Goal: Transaction & Acquisition: Purchase product/service

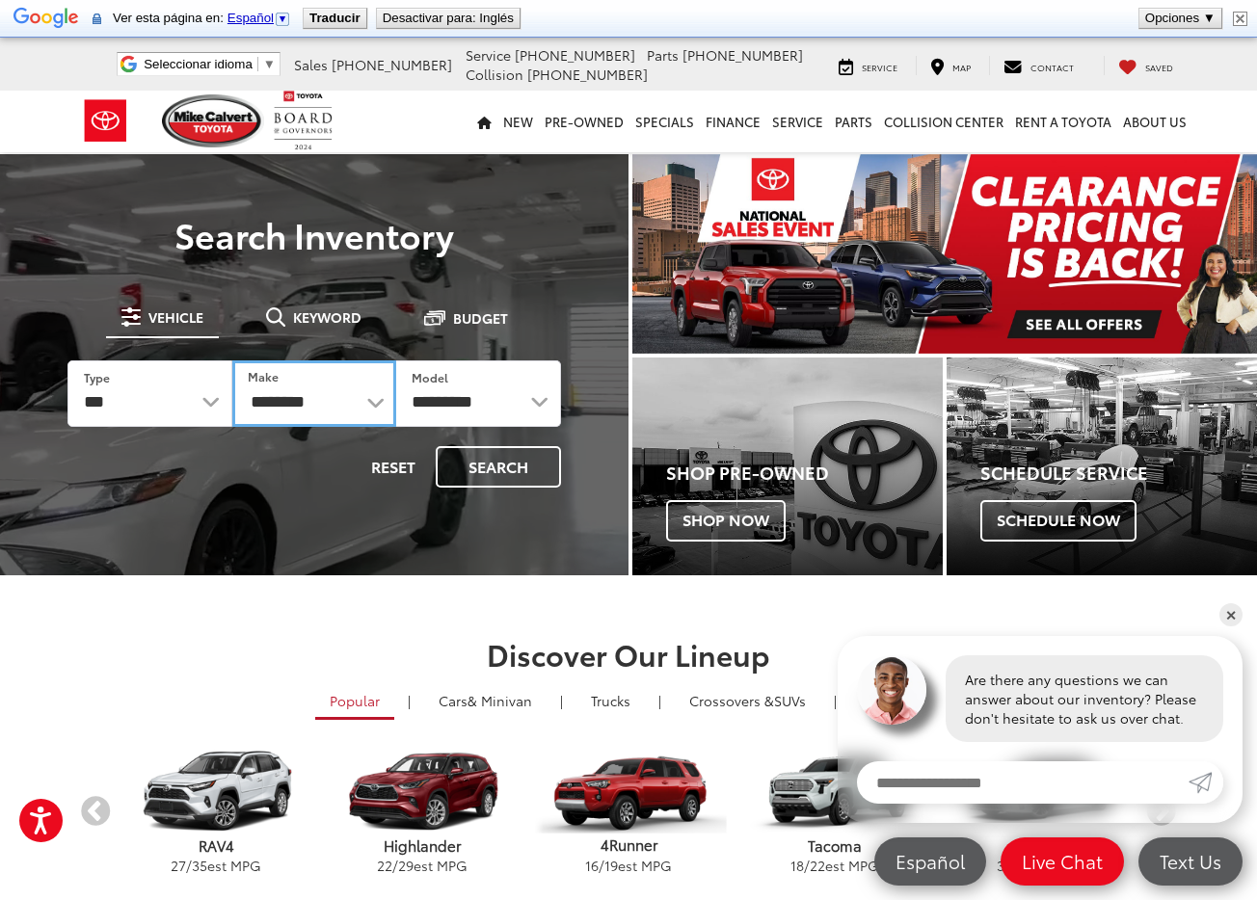
select select "******"
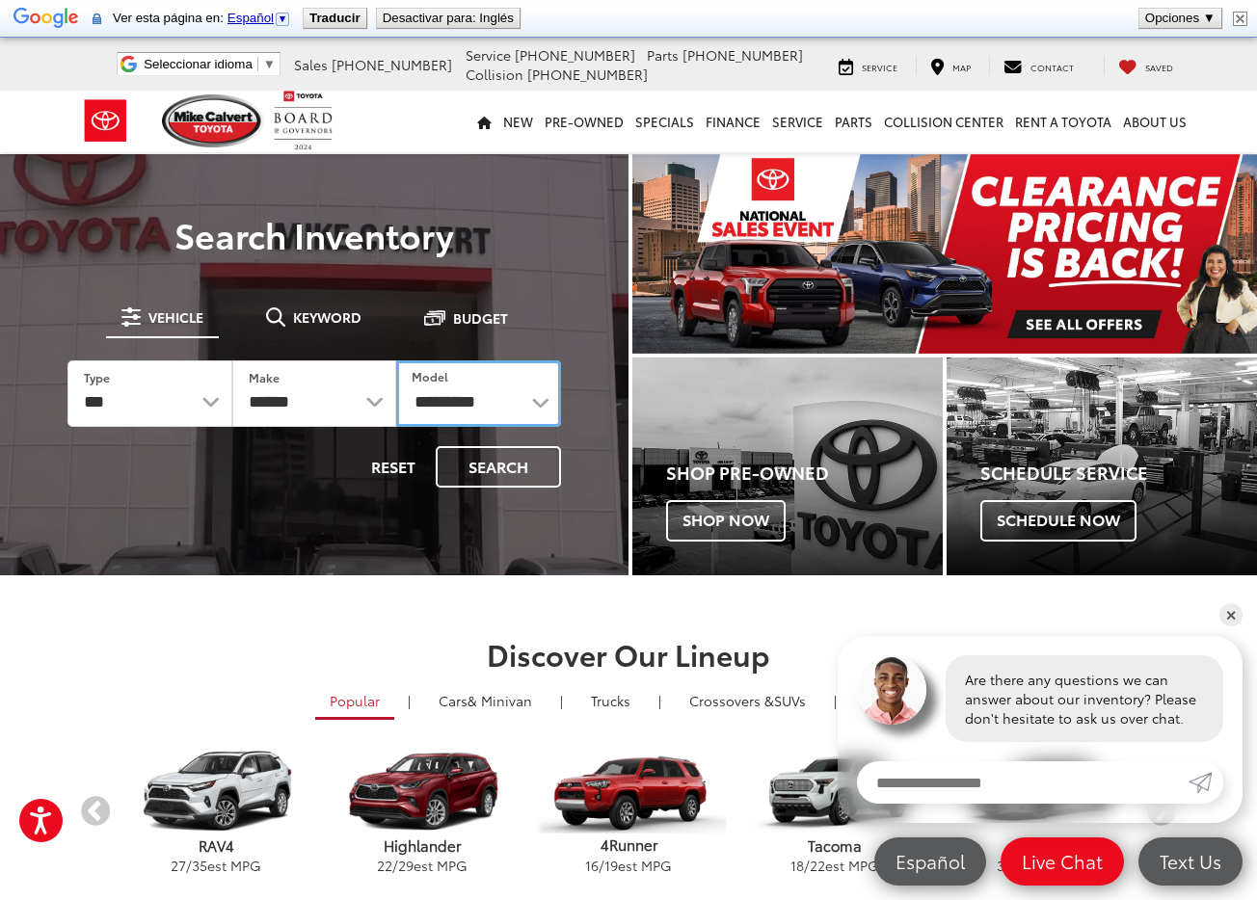
select select "*****"
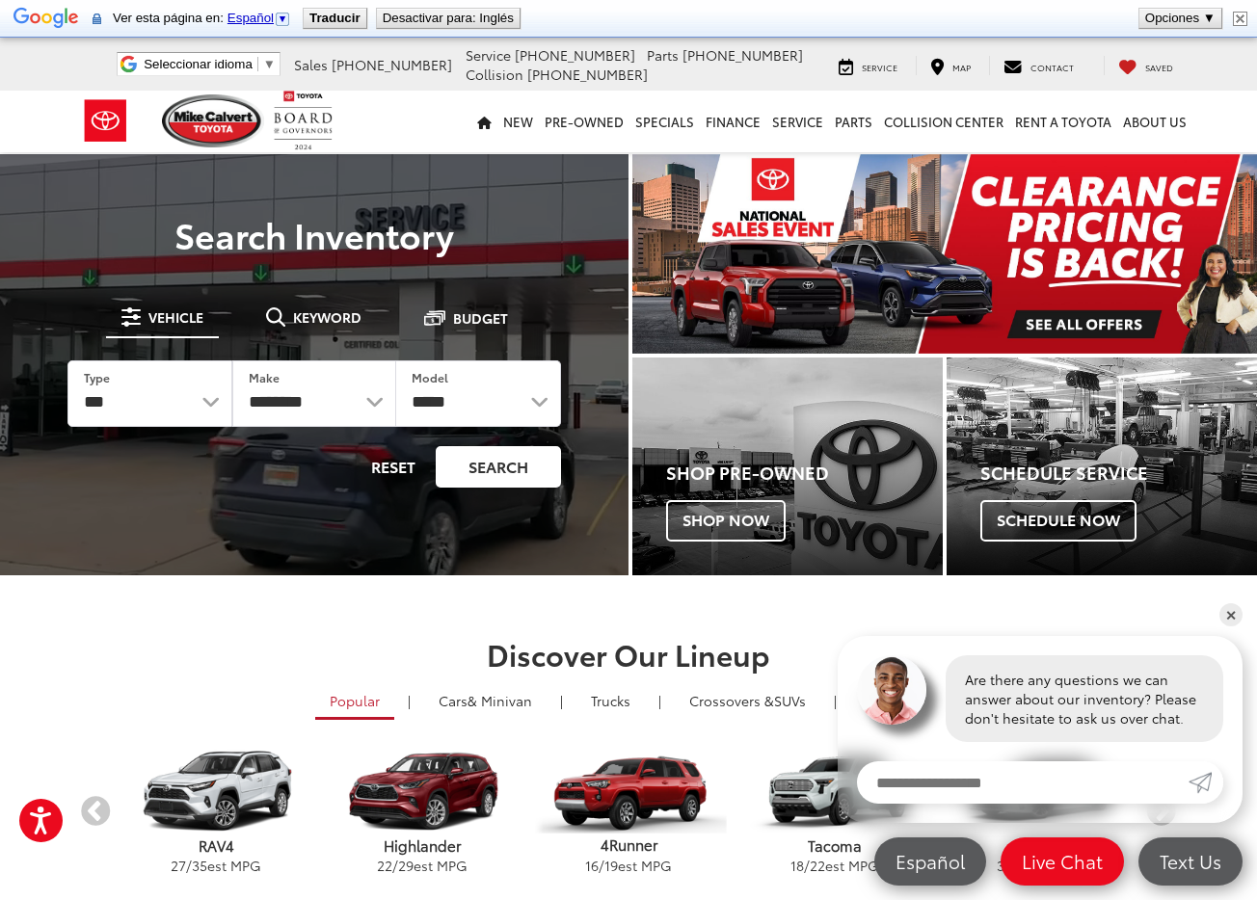
click at [516, 471] on button "Search" at bounding box center [498, 466] width 125 height 41
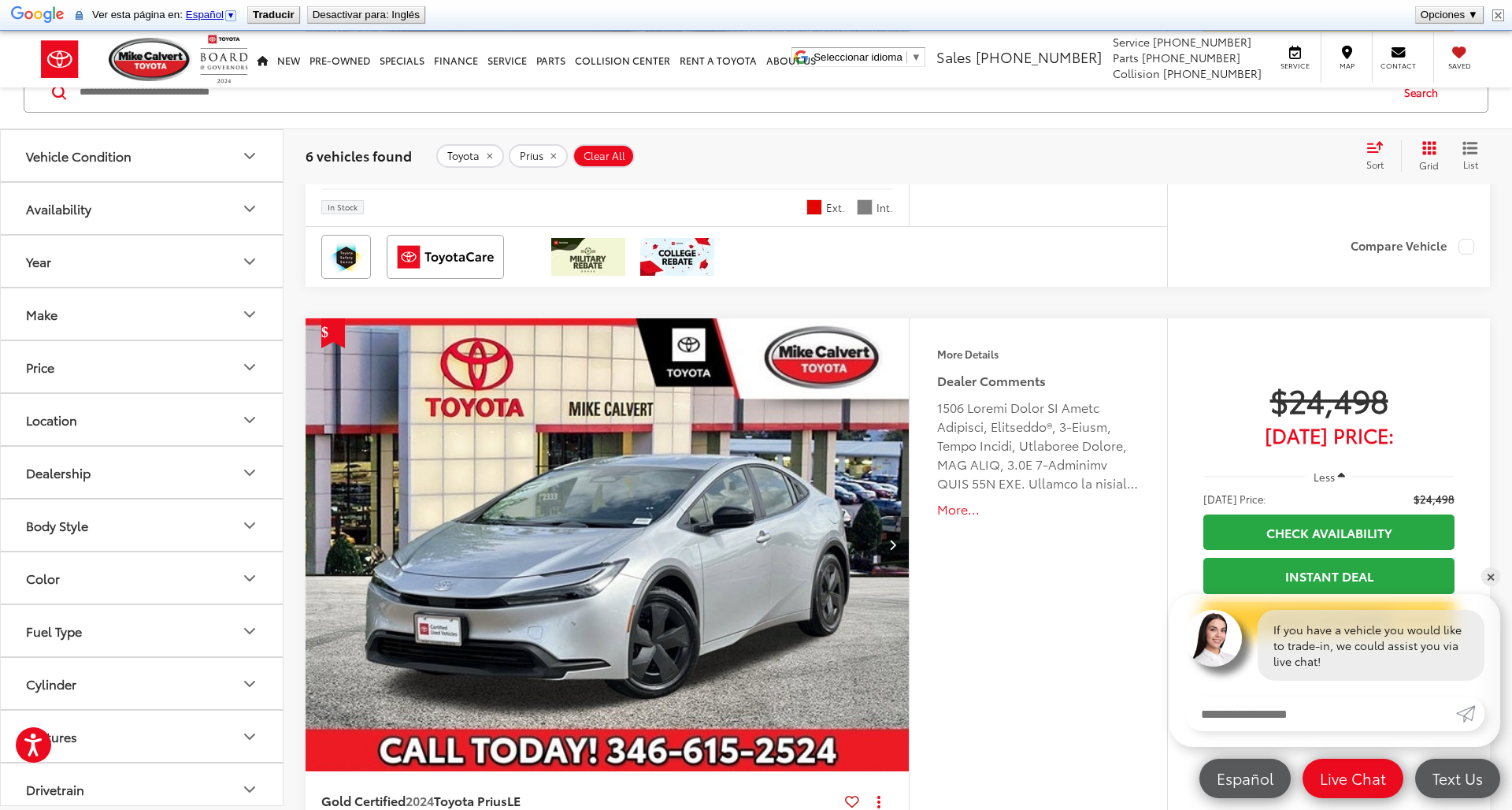
scroll to position [1360, 0]
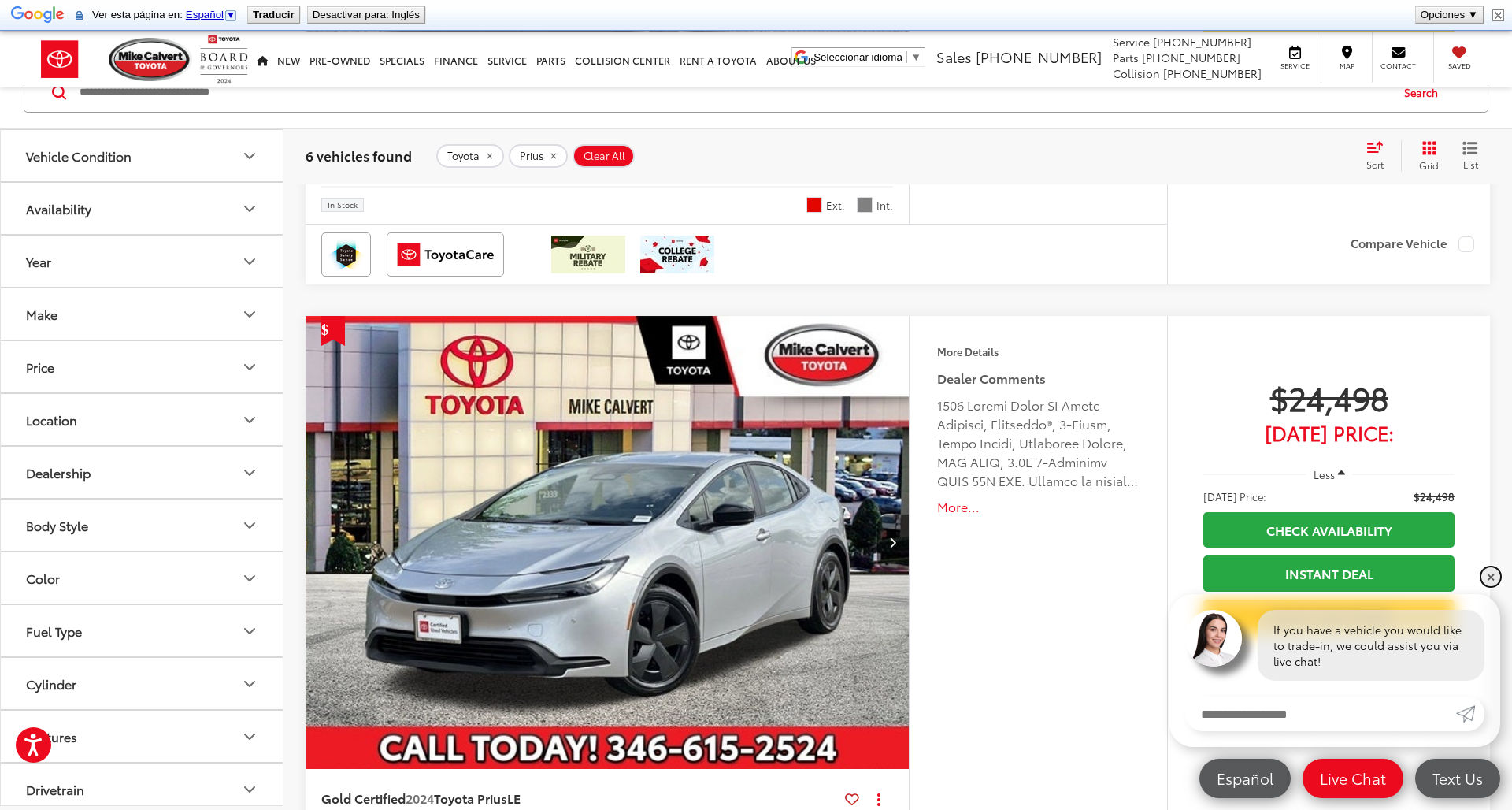
click at [1026, 574] on link "✕" at bounding box center [1490, 576] width 19 height 19
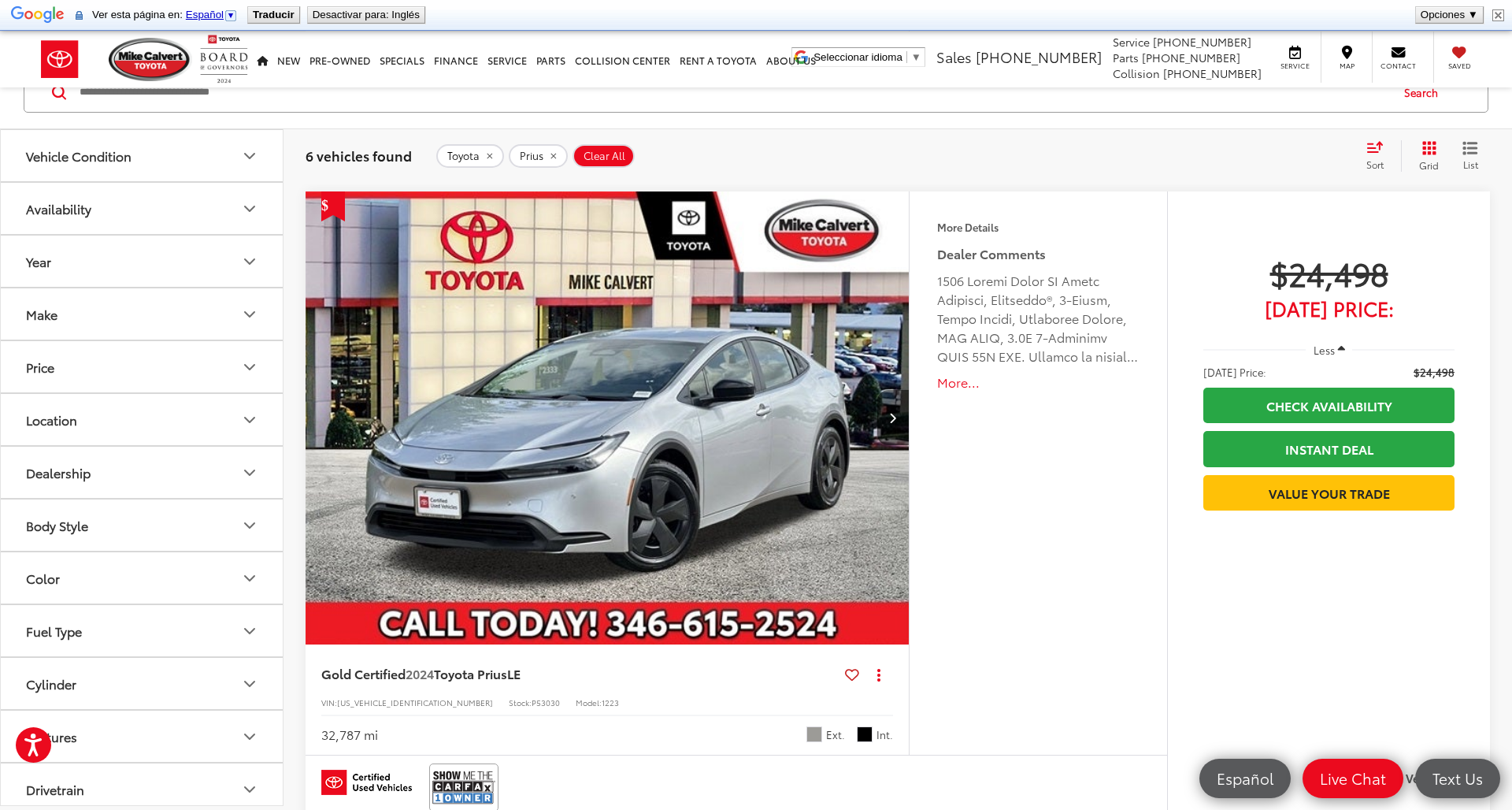
scroll to position [1477, 0]
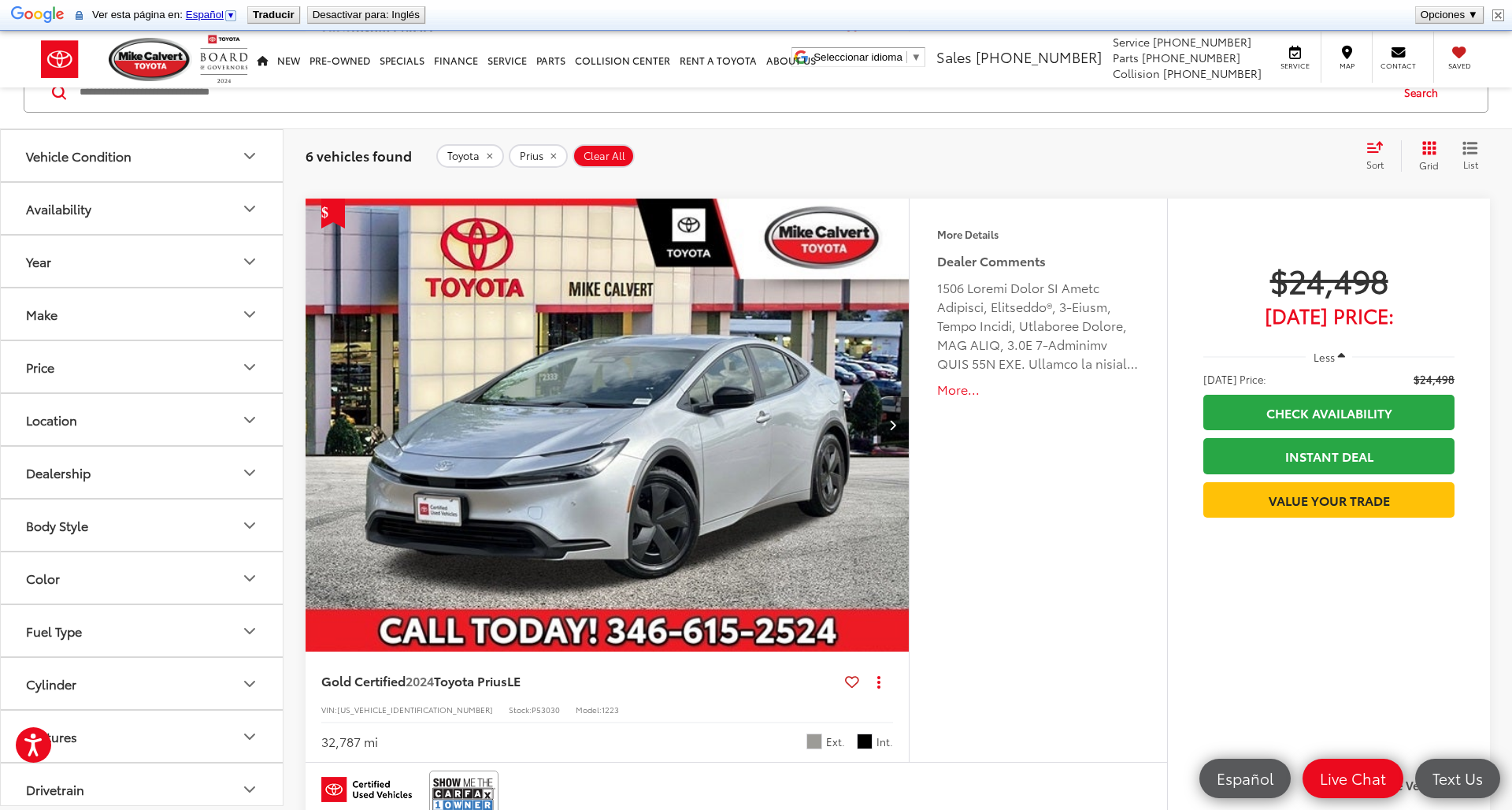
click at [616, 394] on img "2024 Toyota Prius LE 0" at bounding box center [607, 426] width 605 height 454
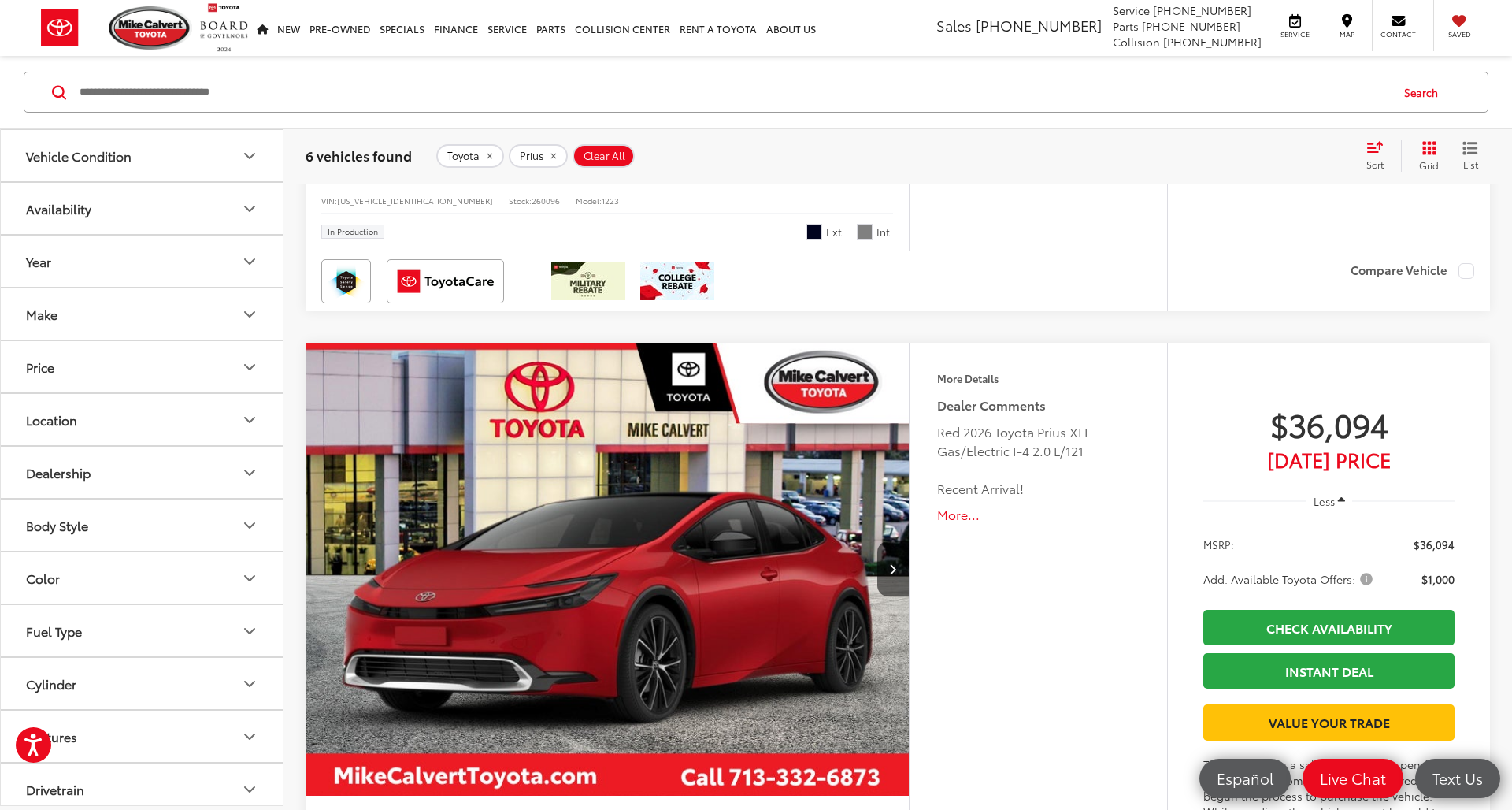
scroll to position [3281, 0]
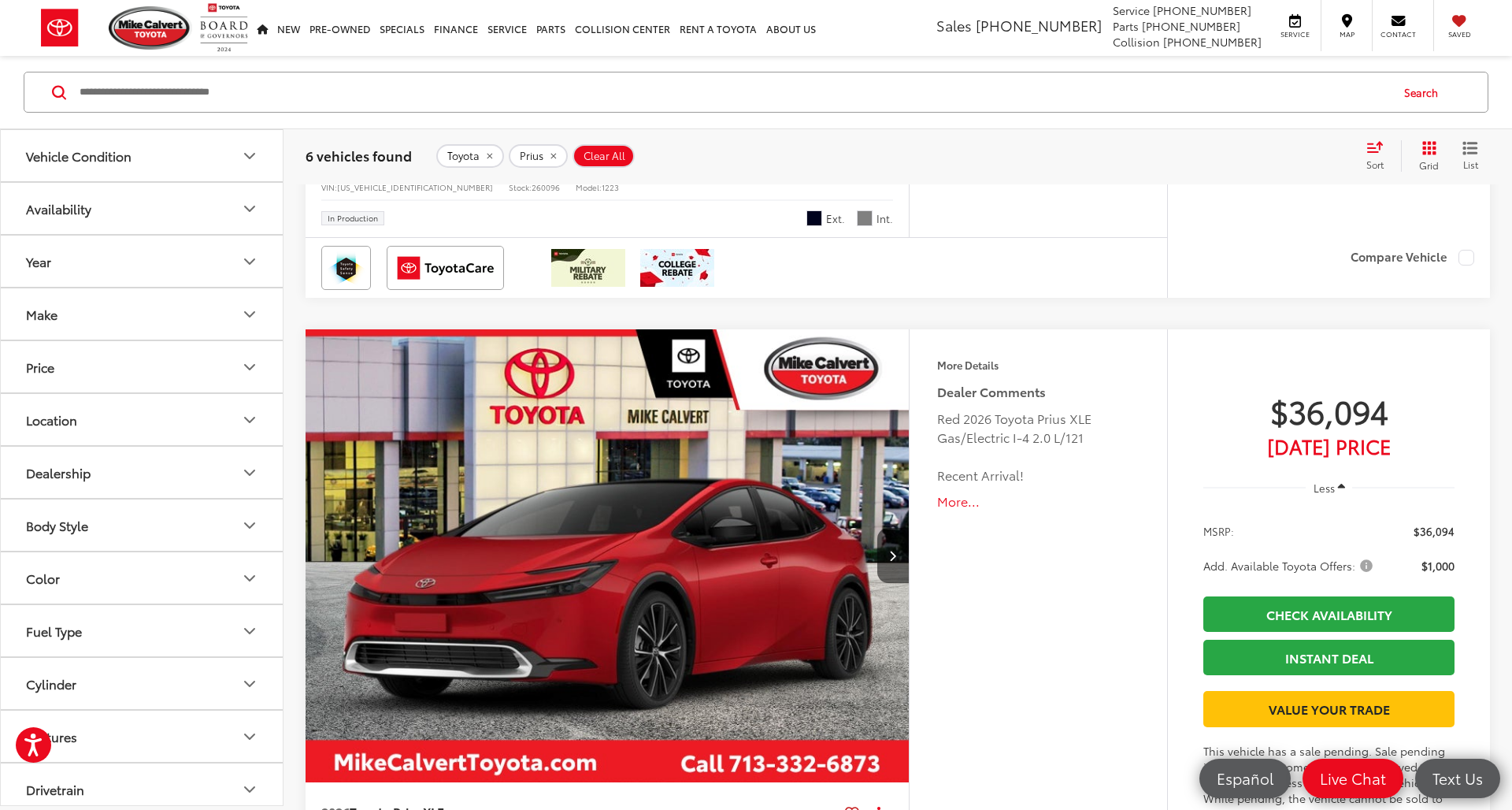
click at [579, 528] on img "2026 Toyota Prius XLE 0" at bounding box center [607, 557] width 605 height 454
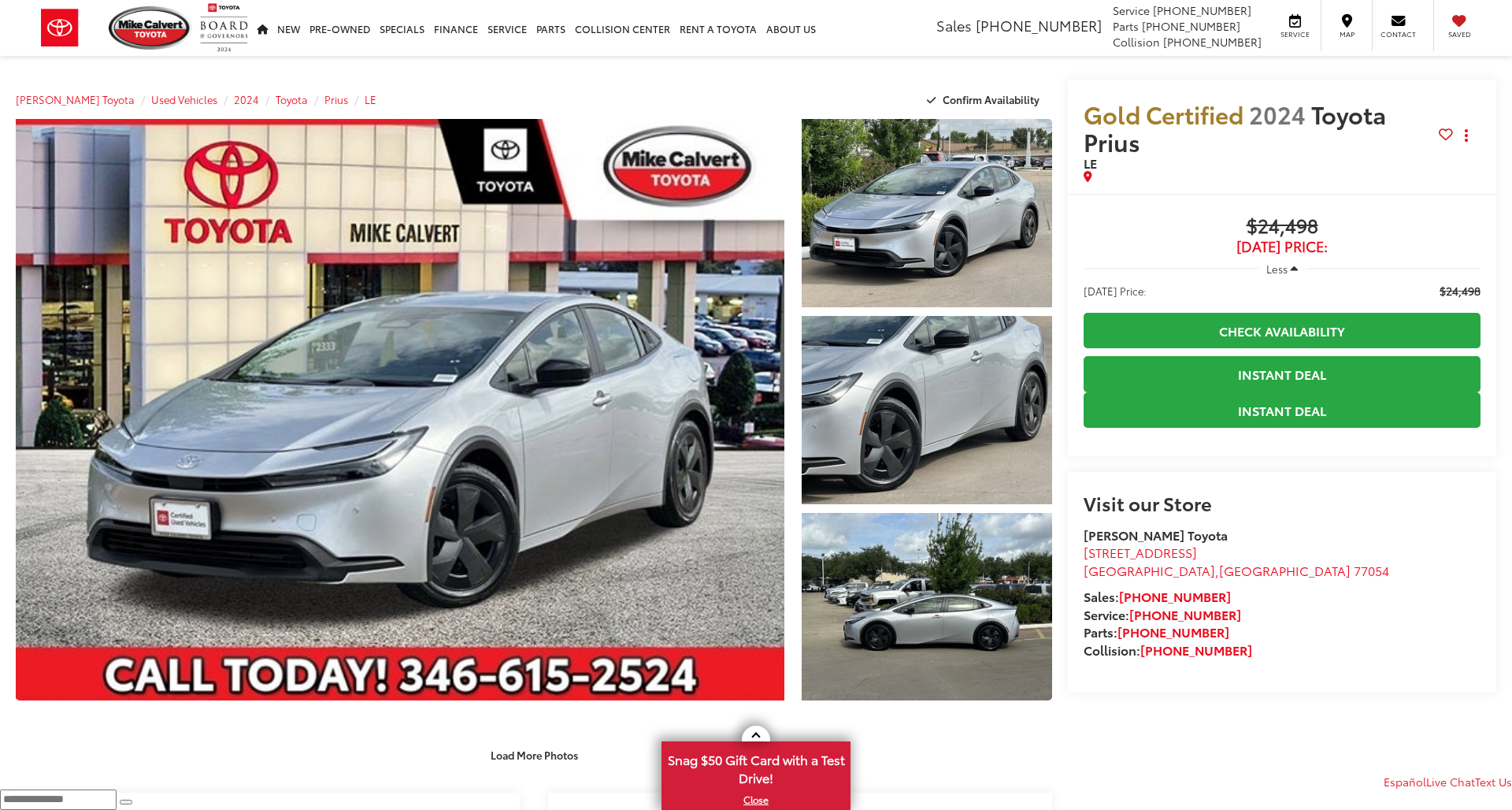
click at [895, 221] on link "Expand Photo 1" at bounding box center [926, 213] width 251 height 188
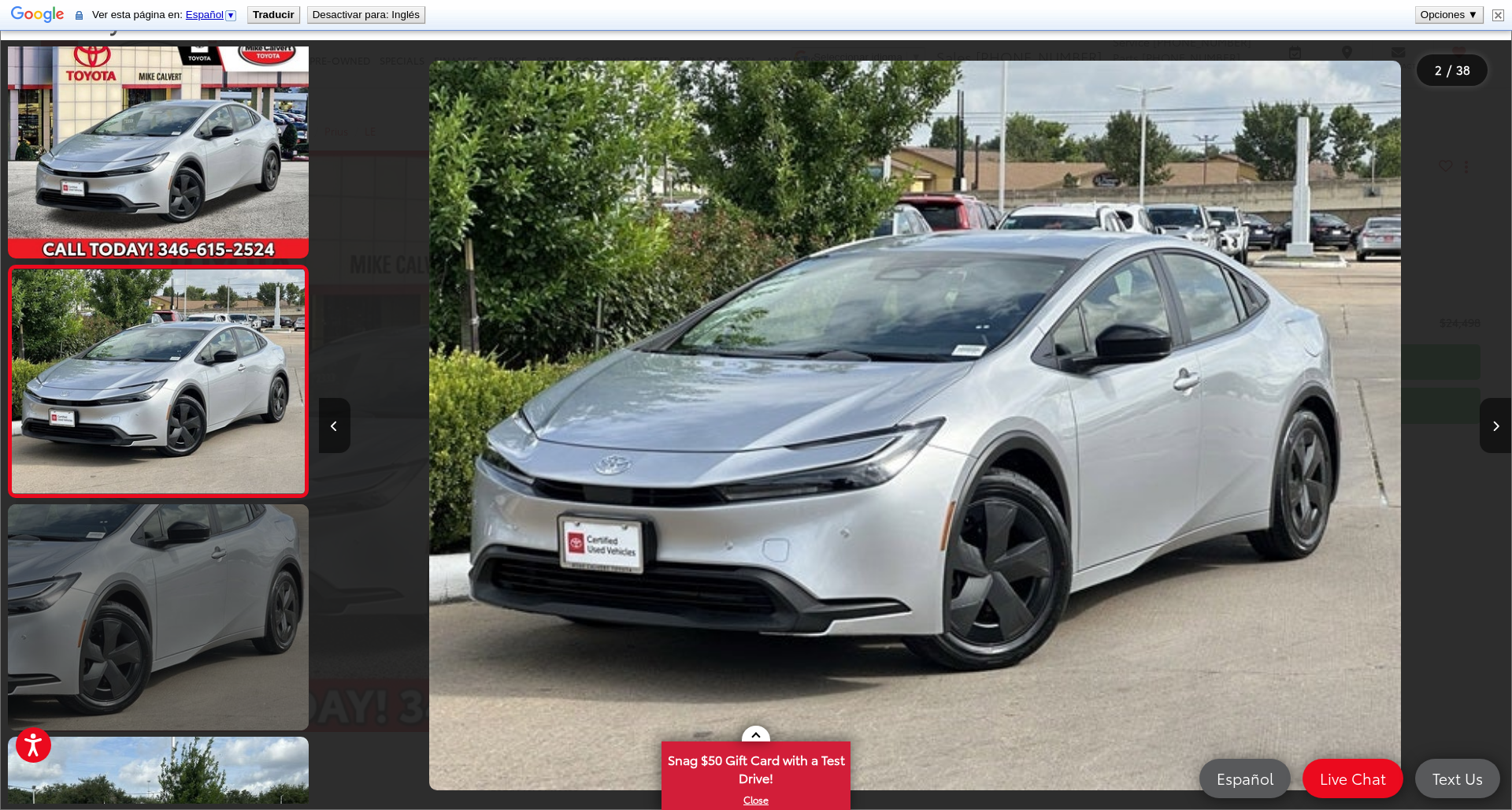
click at [83, 506] on link at bounding box center [158, 617] width 301 height 226
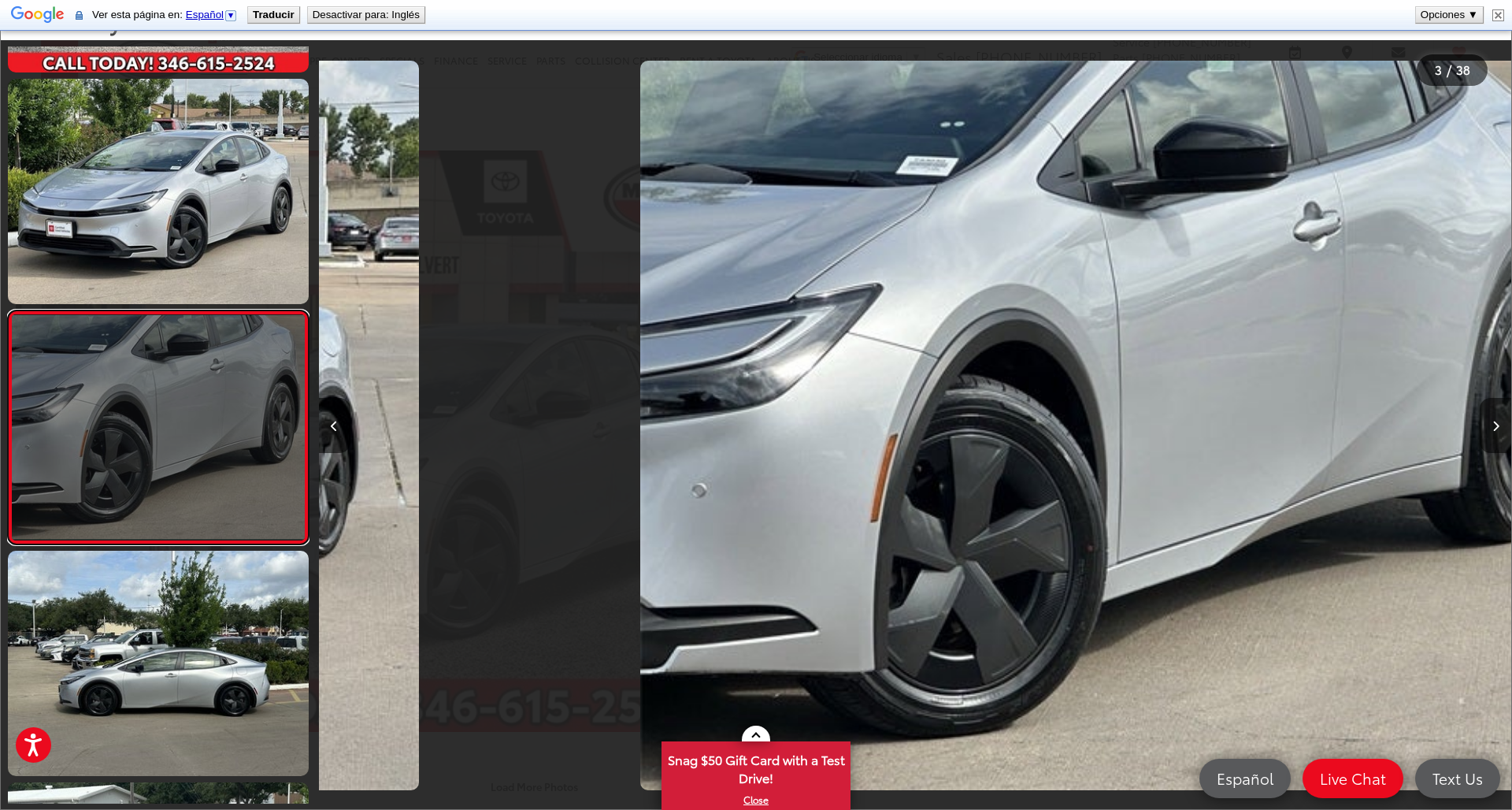
scroll to position [0, 2385]
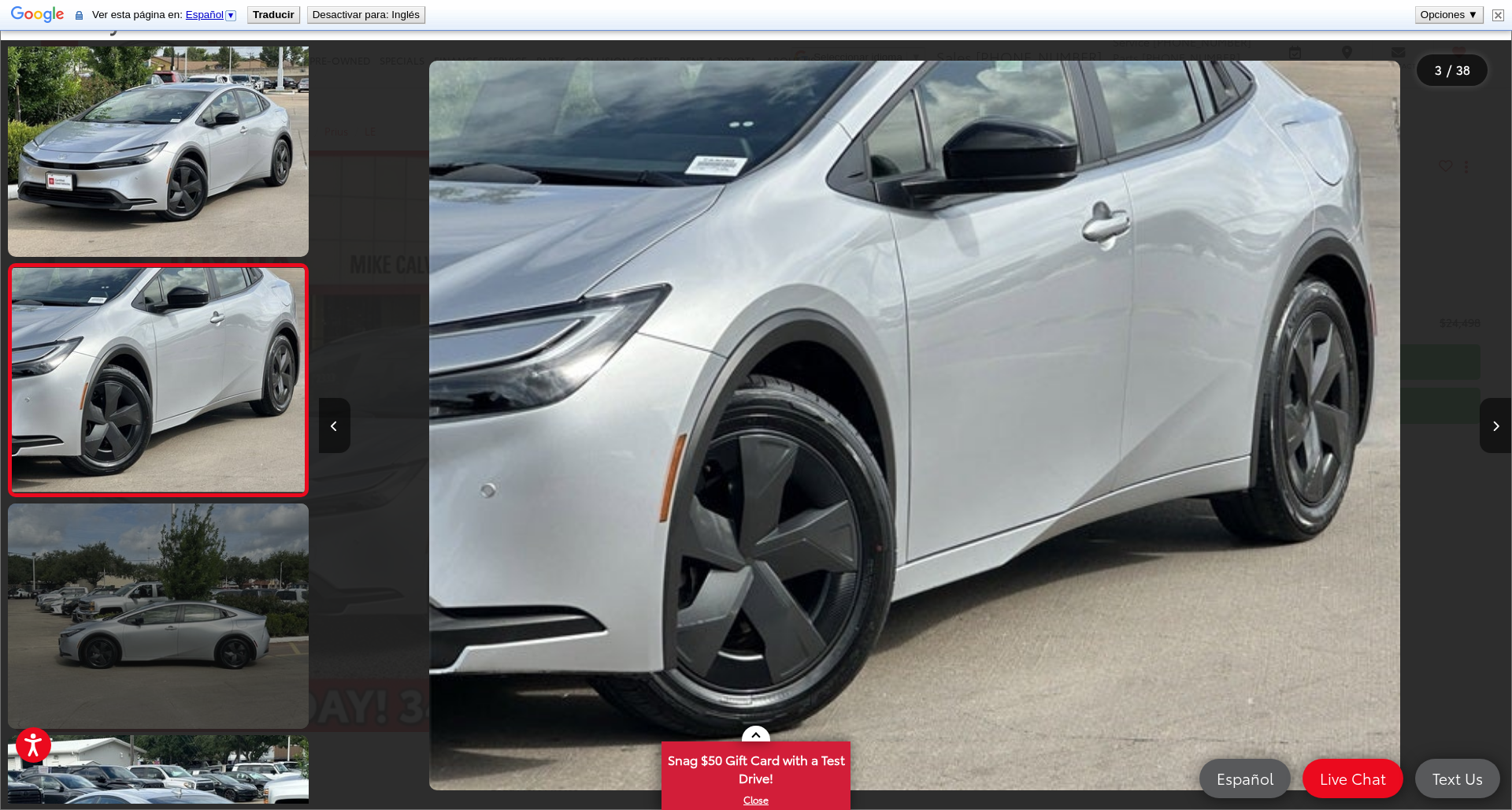
click at [142, 592] on link at bounding box center [158, 616] width 301 height 226
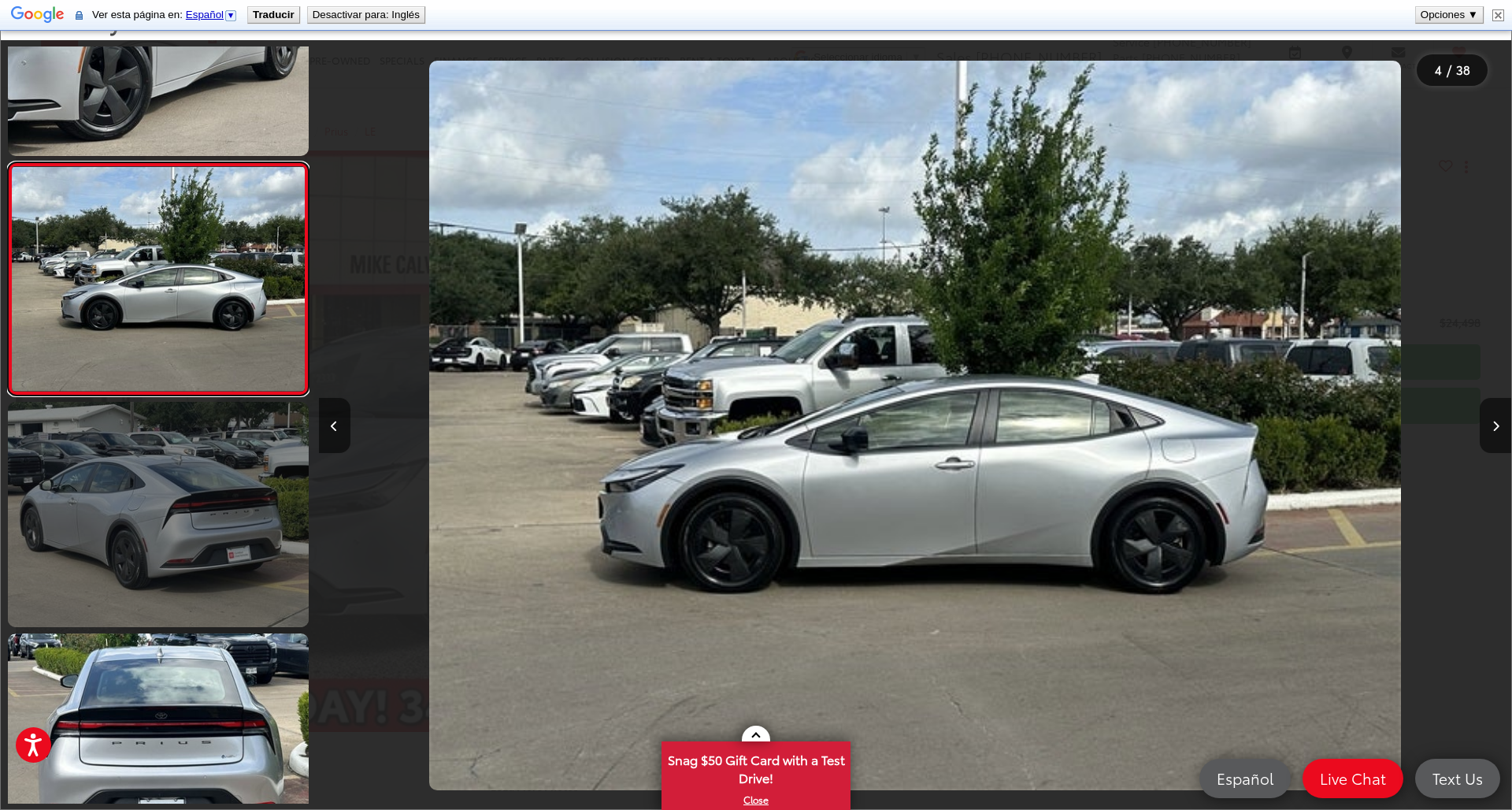
scroll to position [606, 0]
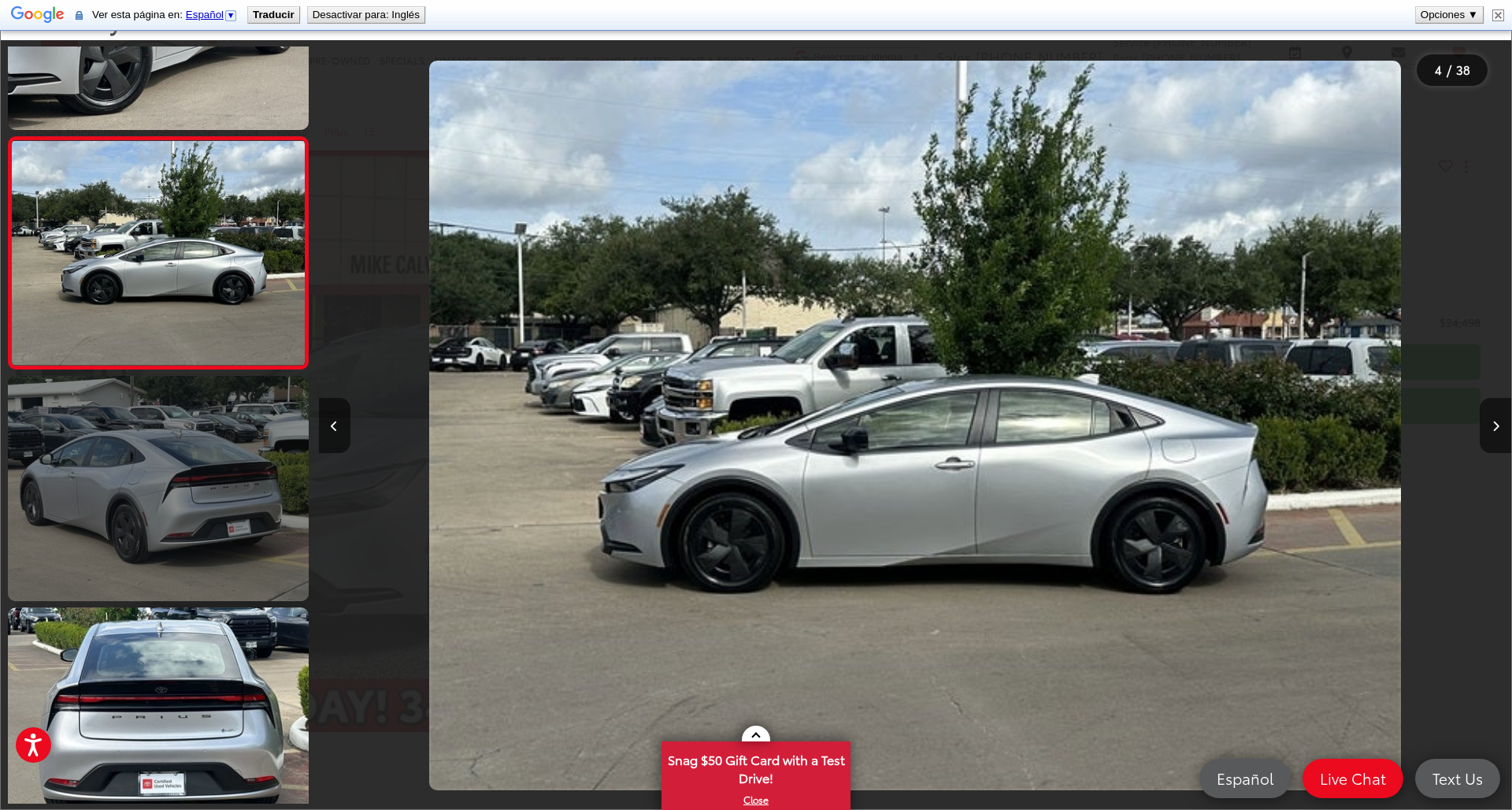
click at [151, 471] on link at bounding box center [158, 489] width 301 height 226
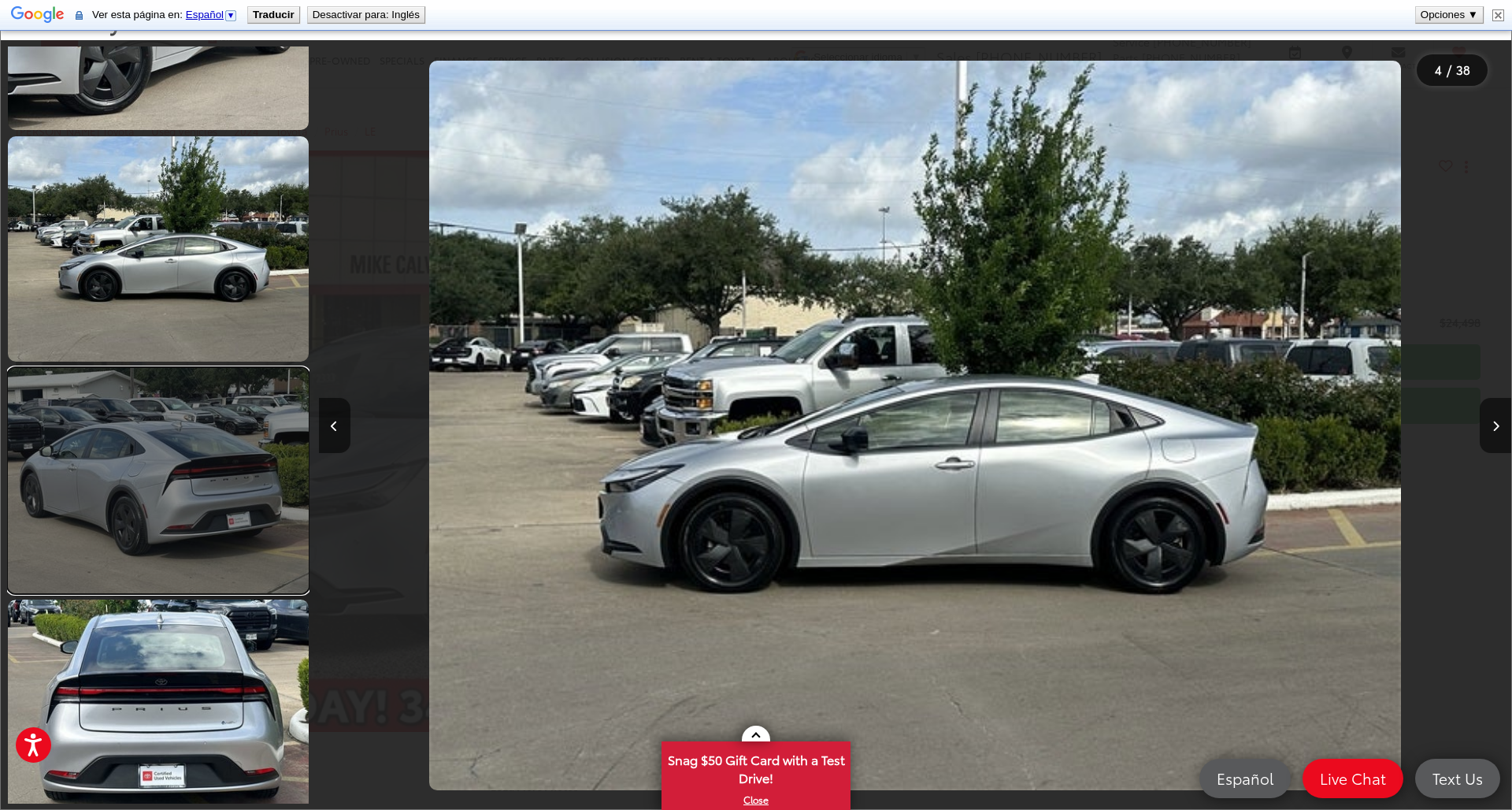
scroll to position [711, 0]
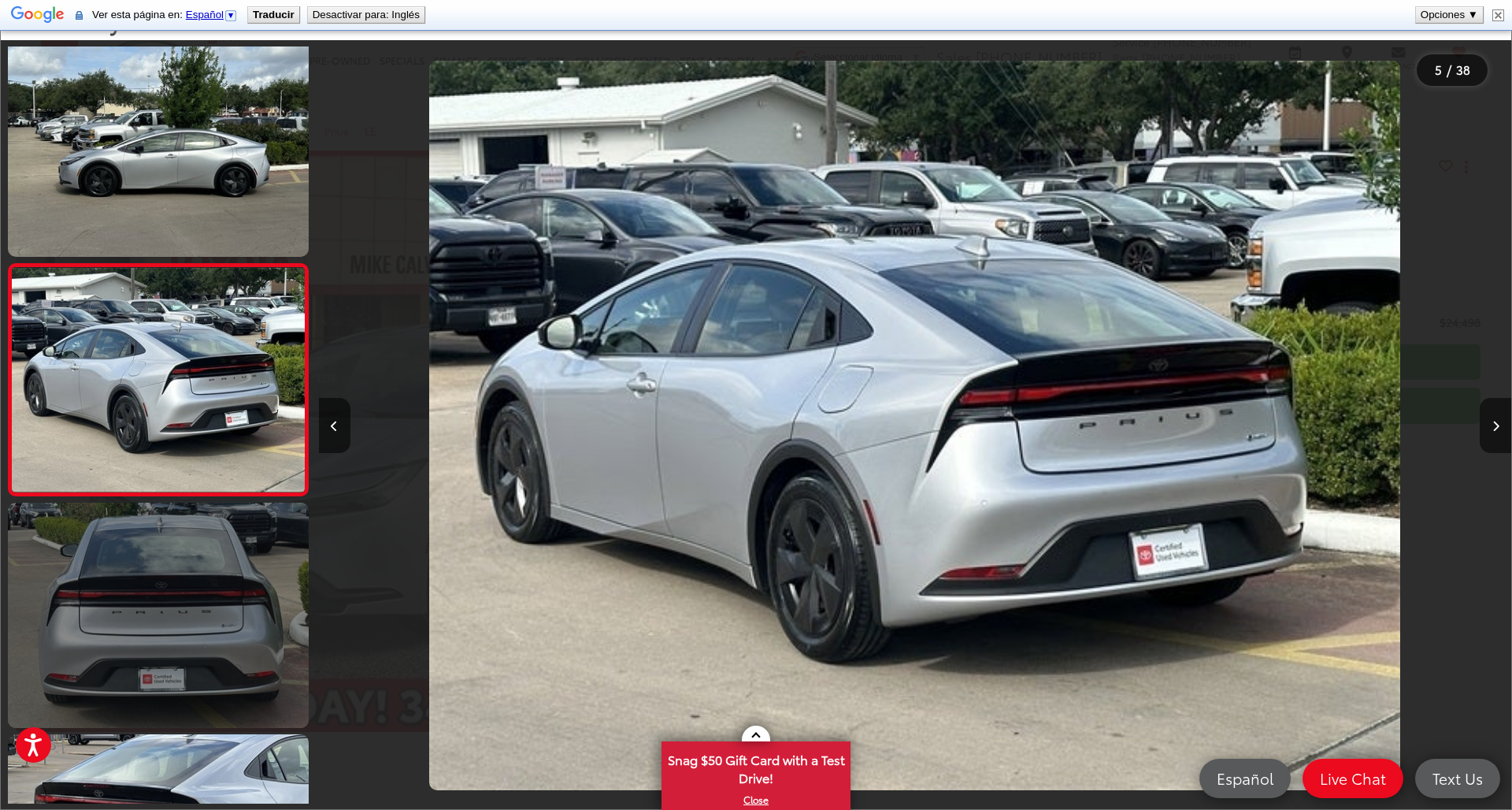
click at [211, 608] on link at bounding box center [158, 615] width 301 height 226
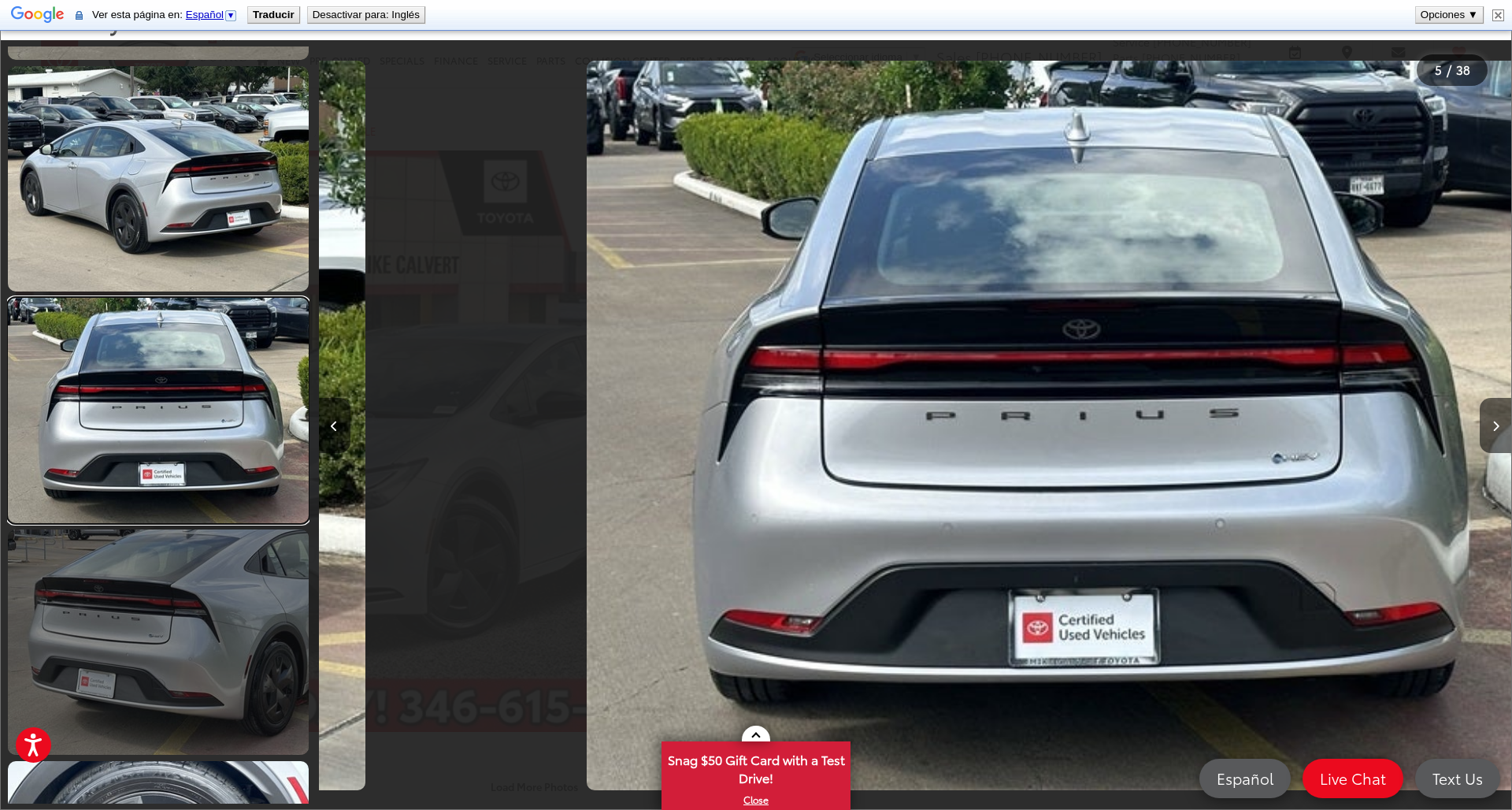
scroll to position [0, 5962]
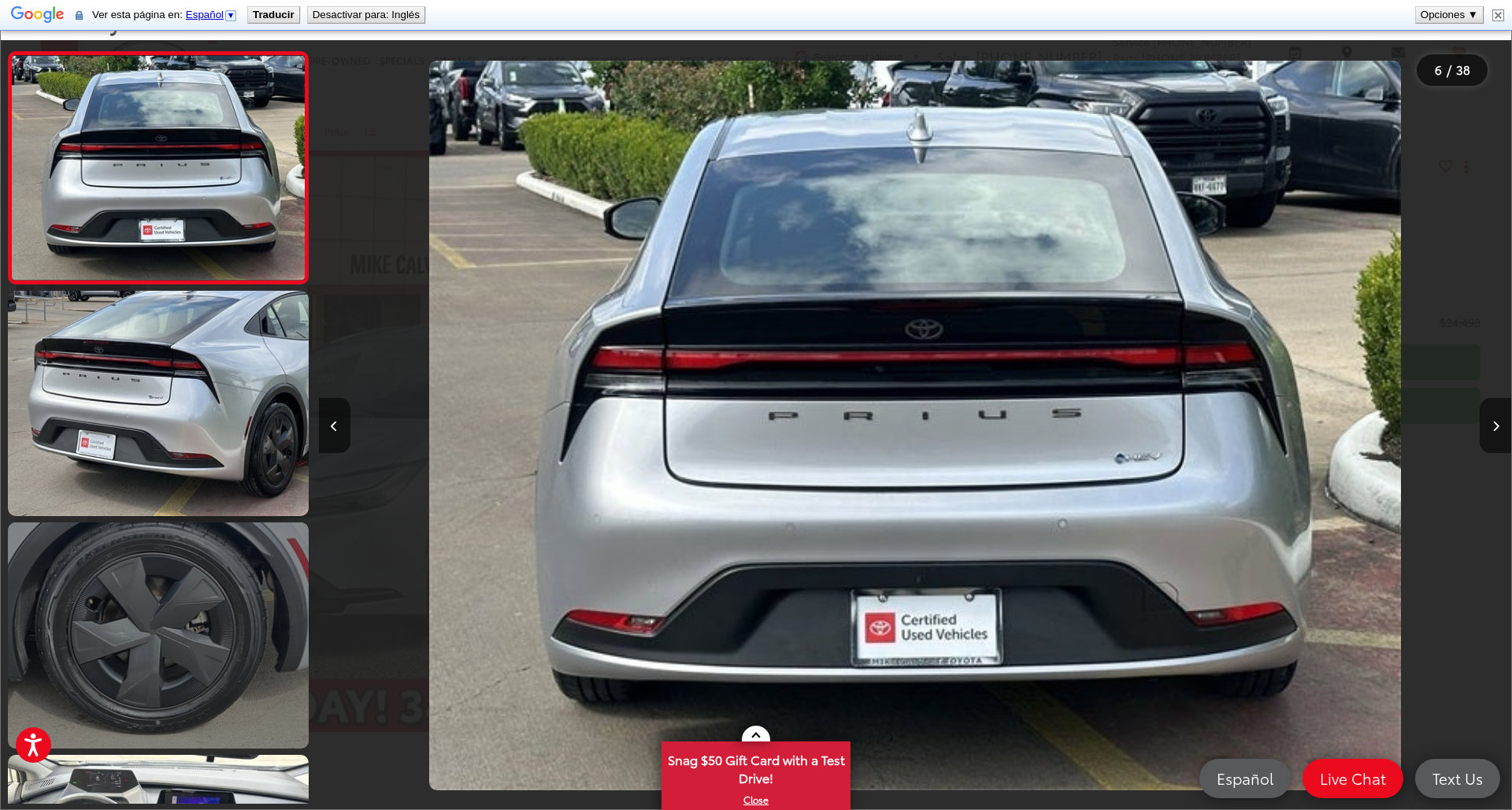
click at [190, 579] on link at bounding box center [158, 635] width 301 height 226
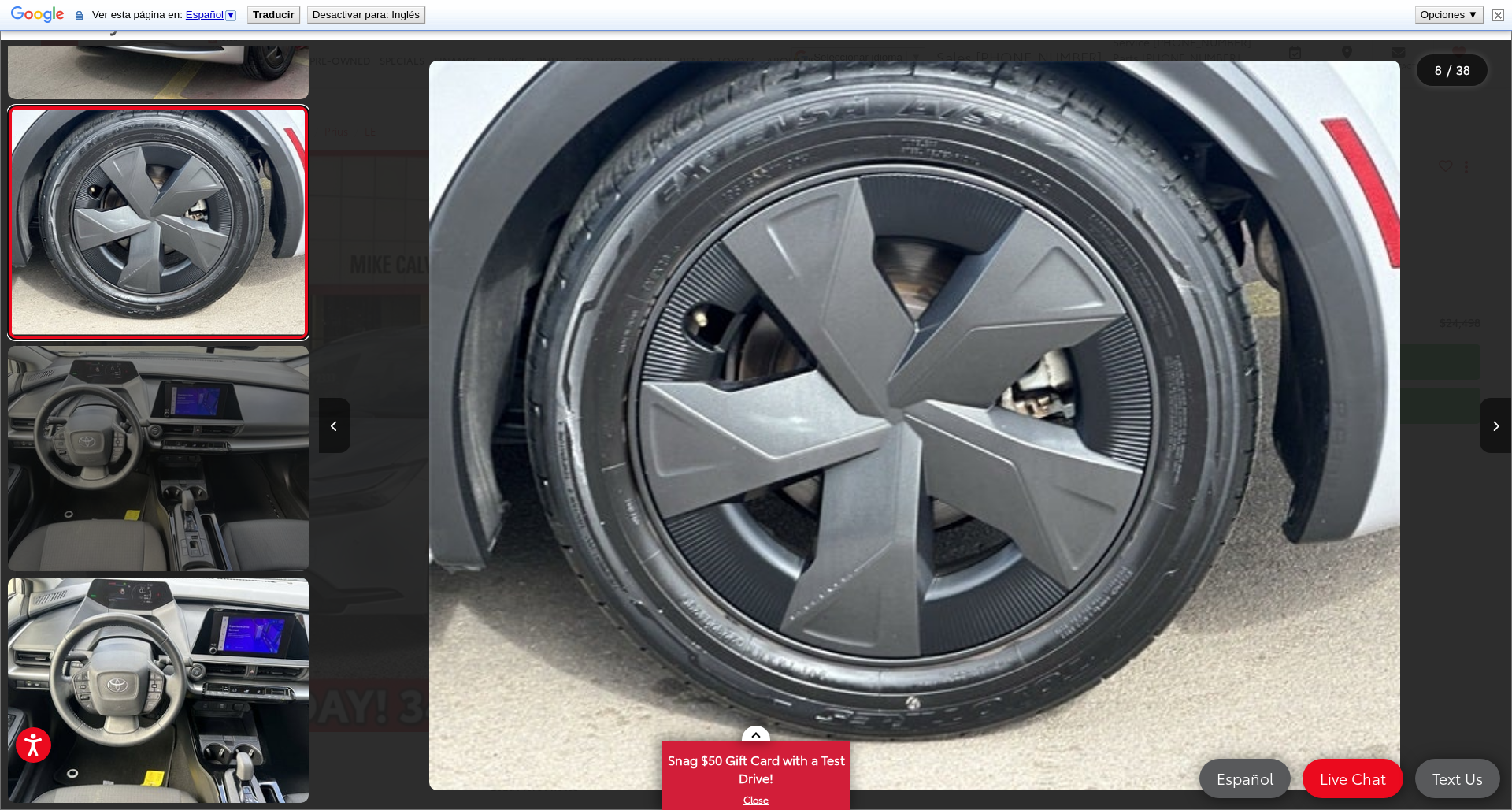
scroll to position [1565, 0]
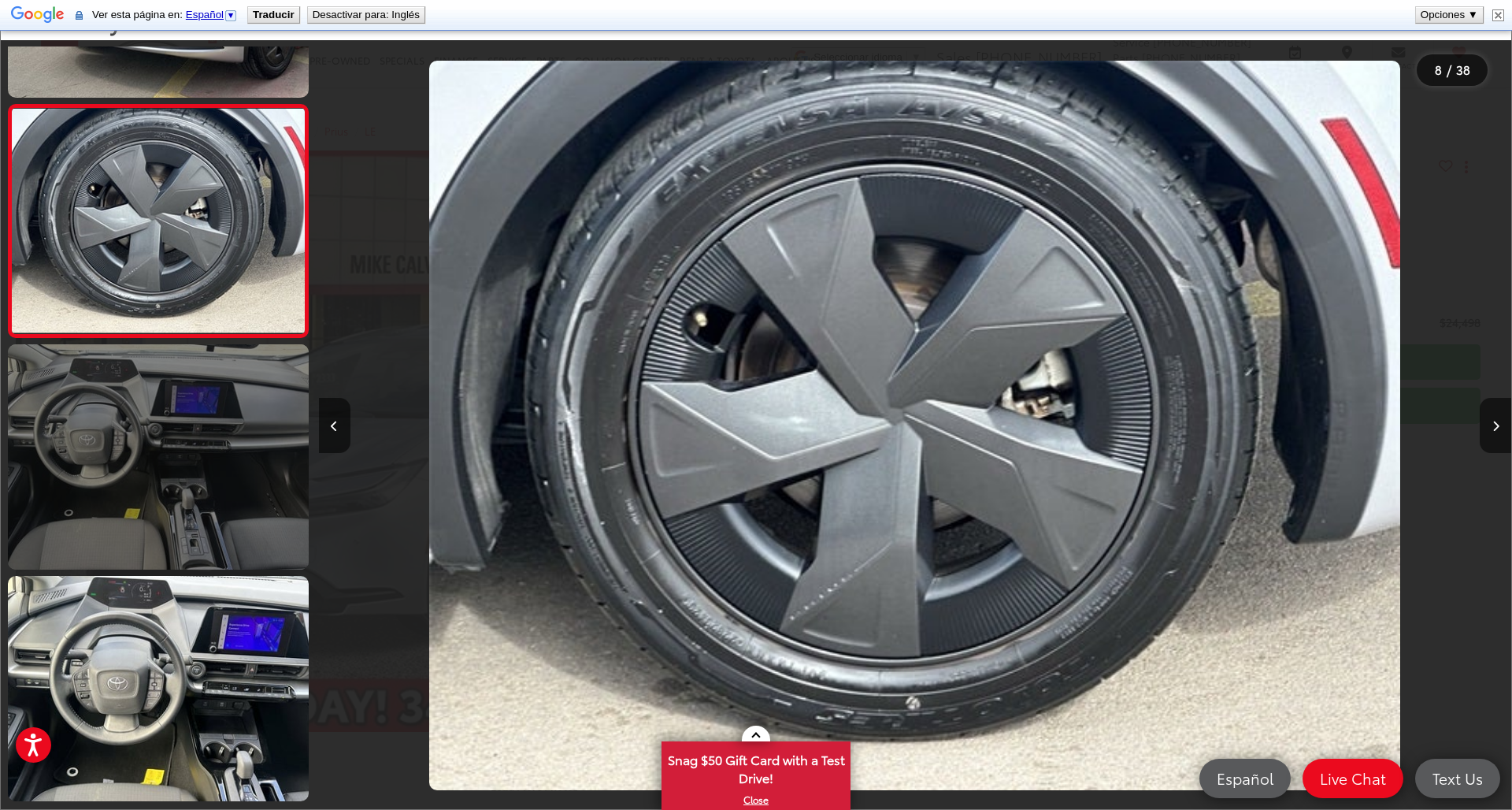
click at [185, 496] on link at bounding box center [158, 457] width 301 height 226
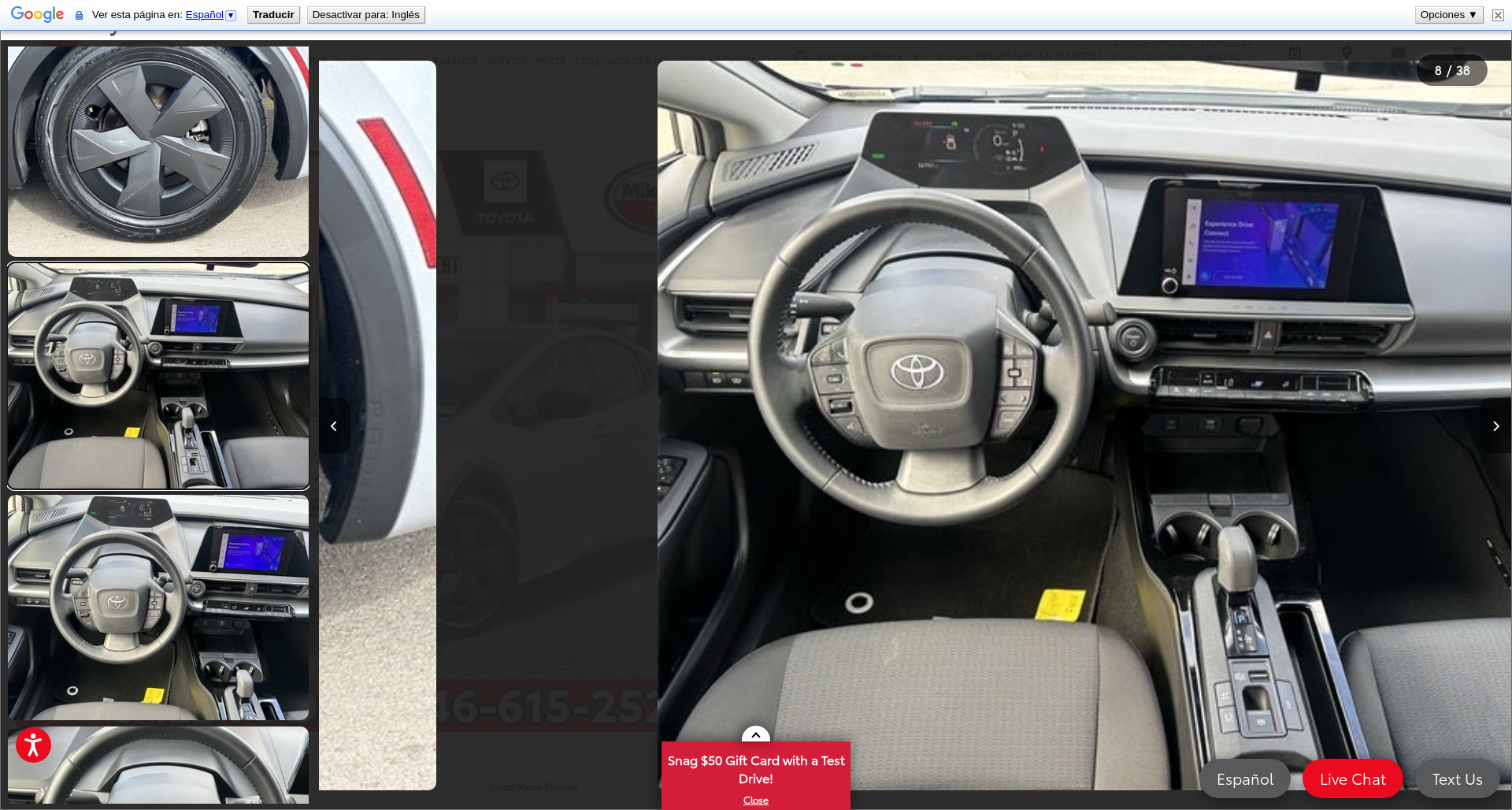
scroll to position [0, 0]
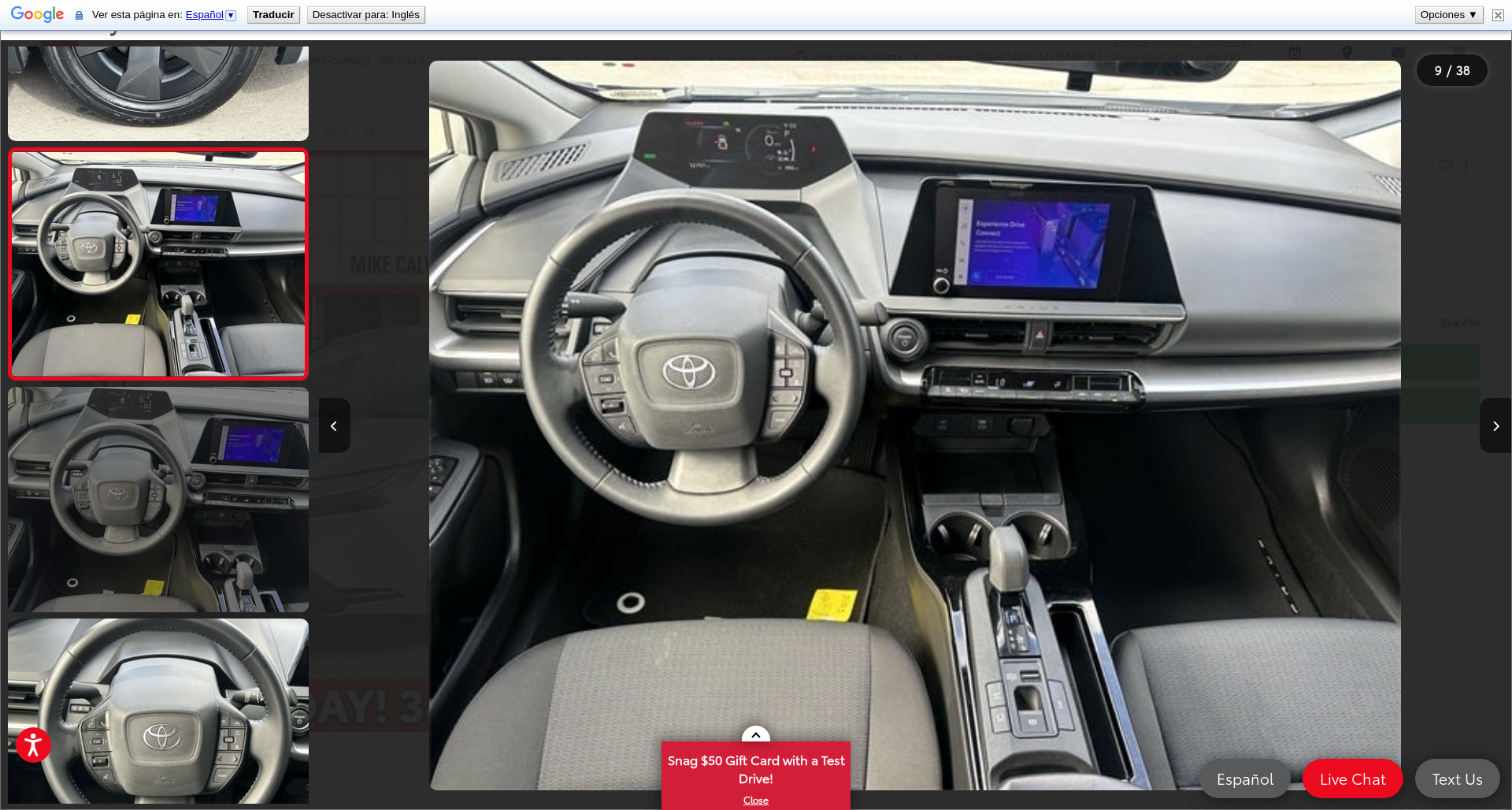
click at [166, 487] on link at bounding box center [158, 499] width 301 height 226
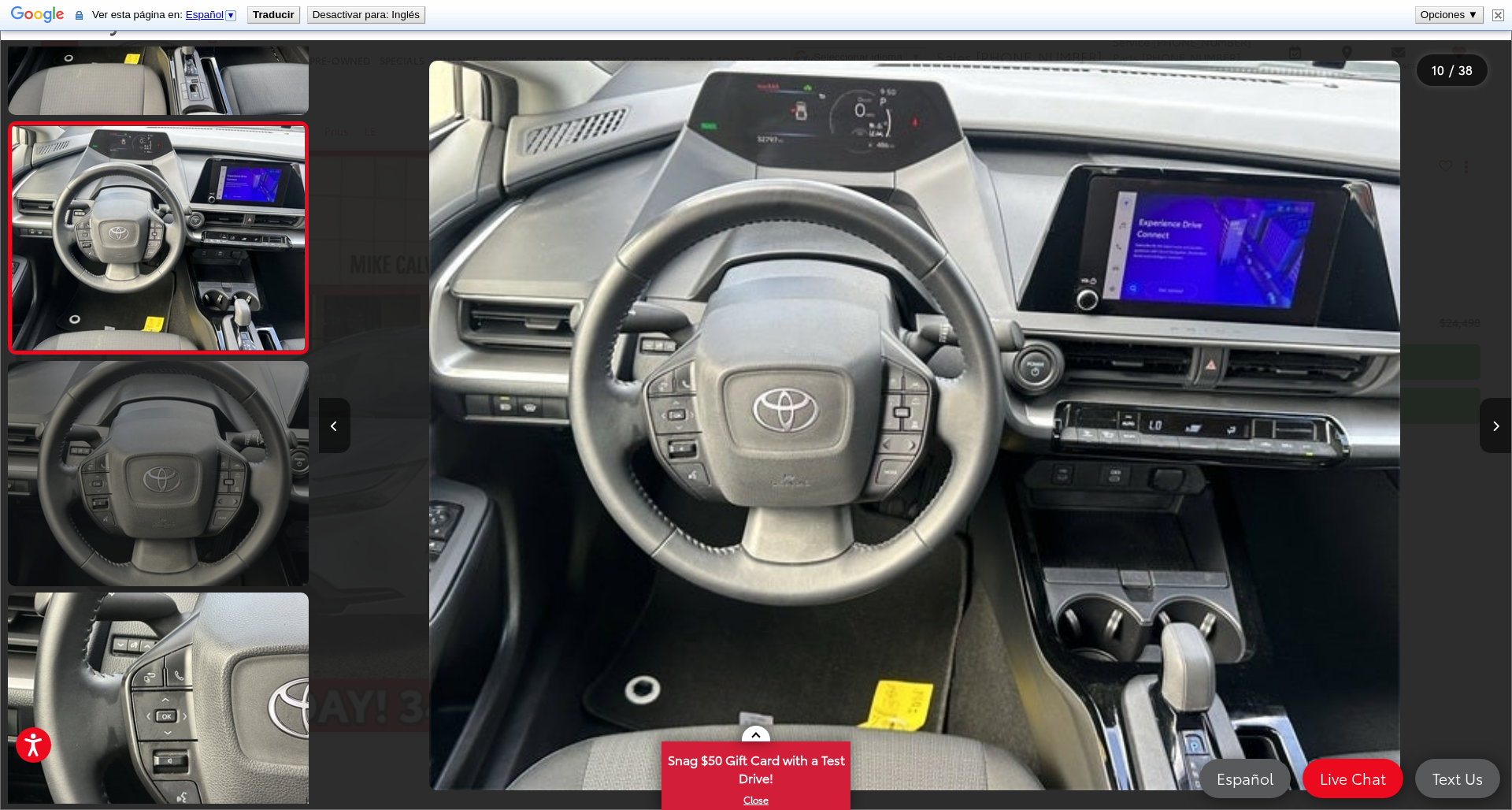
click at [172, 477] on link at bounding box center [158, 473] width 301 height 226
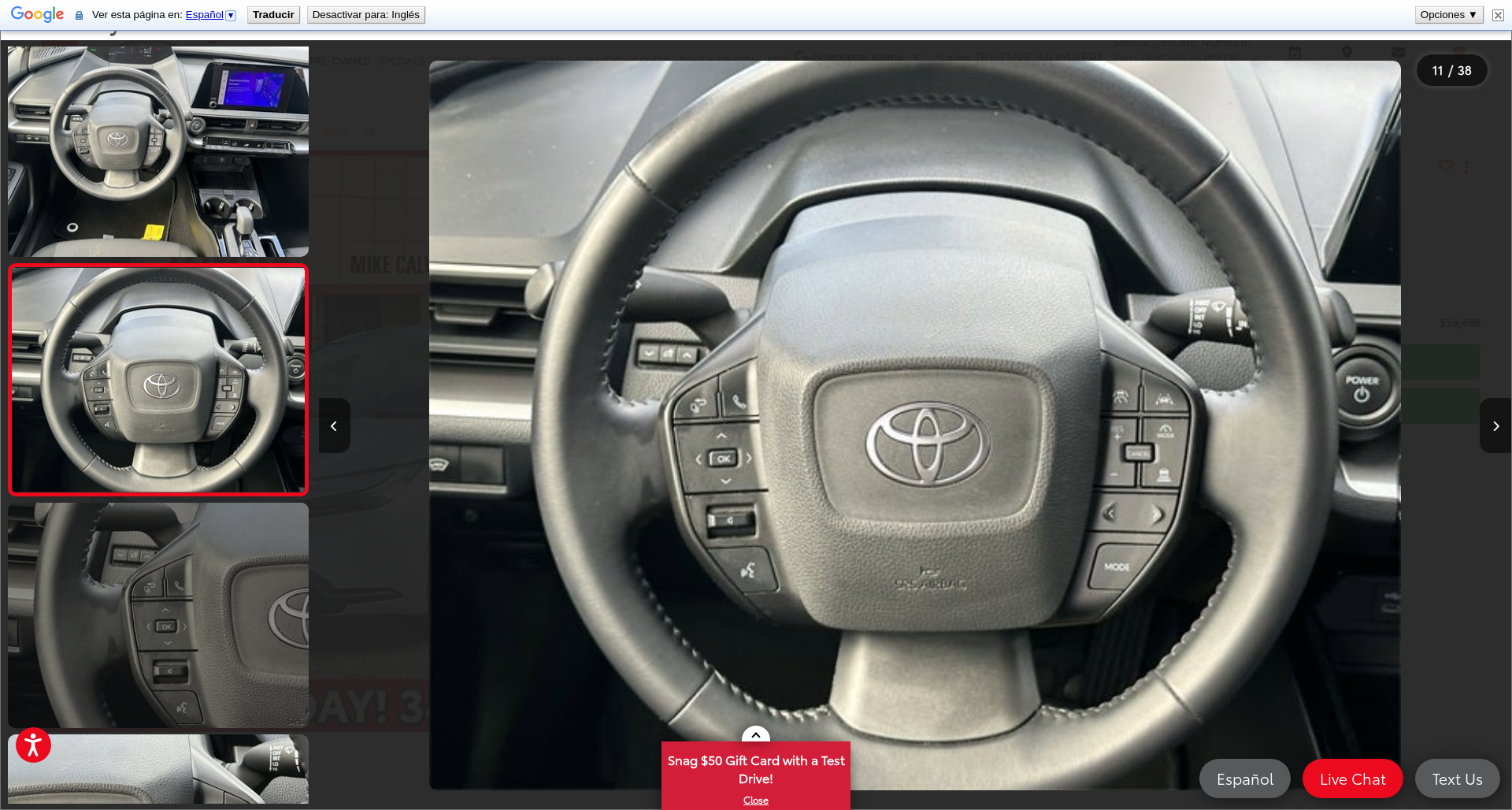
click at [202, 597] on link at bounding box center [158, 615] width 301 height 226
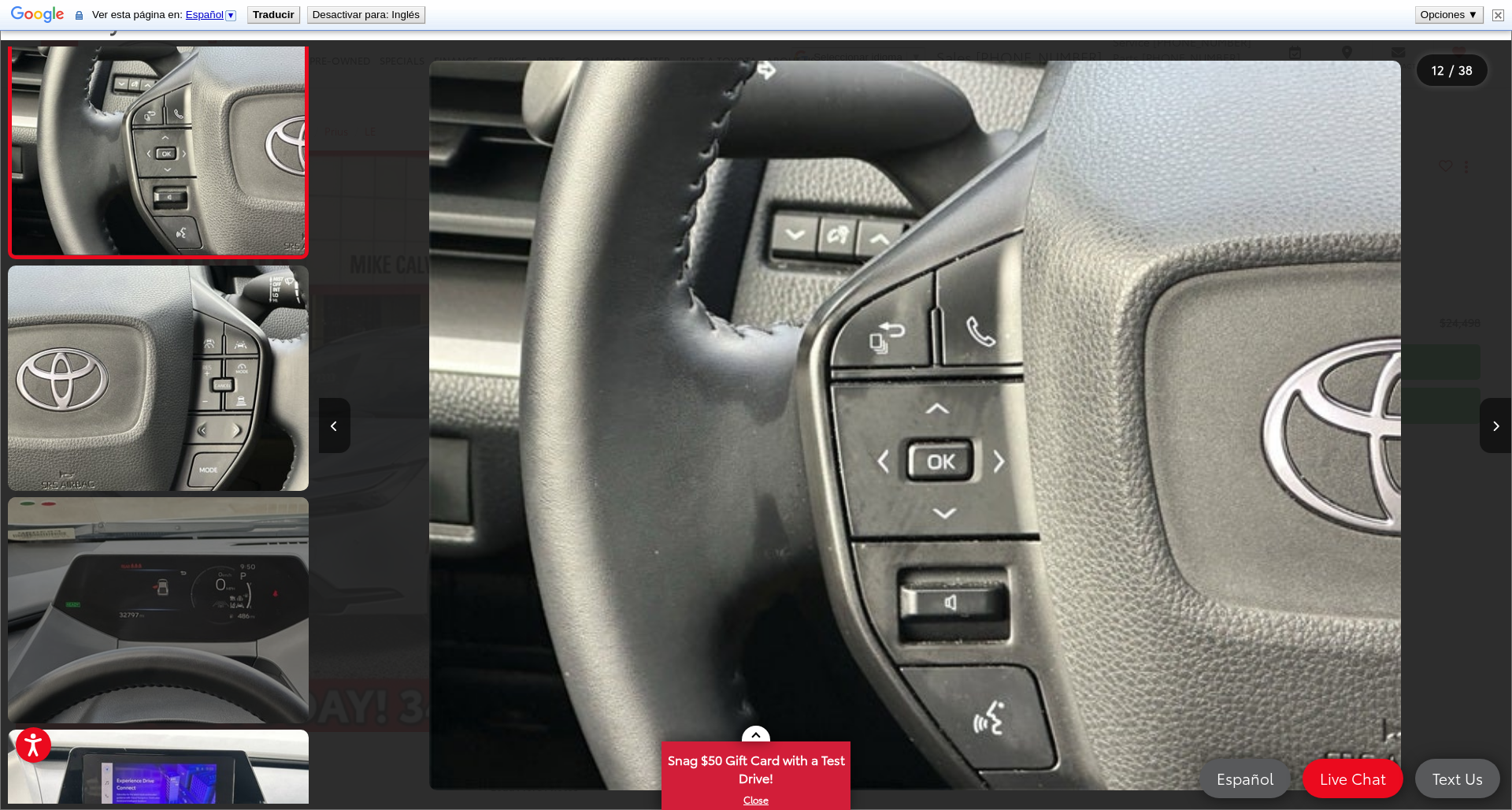
click at [209, 580] on link at bounding box center [158, 610] width 301 height 226
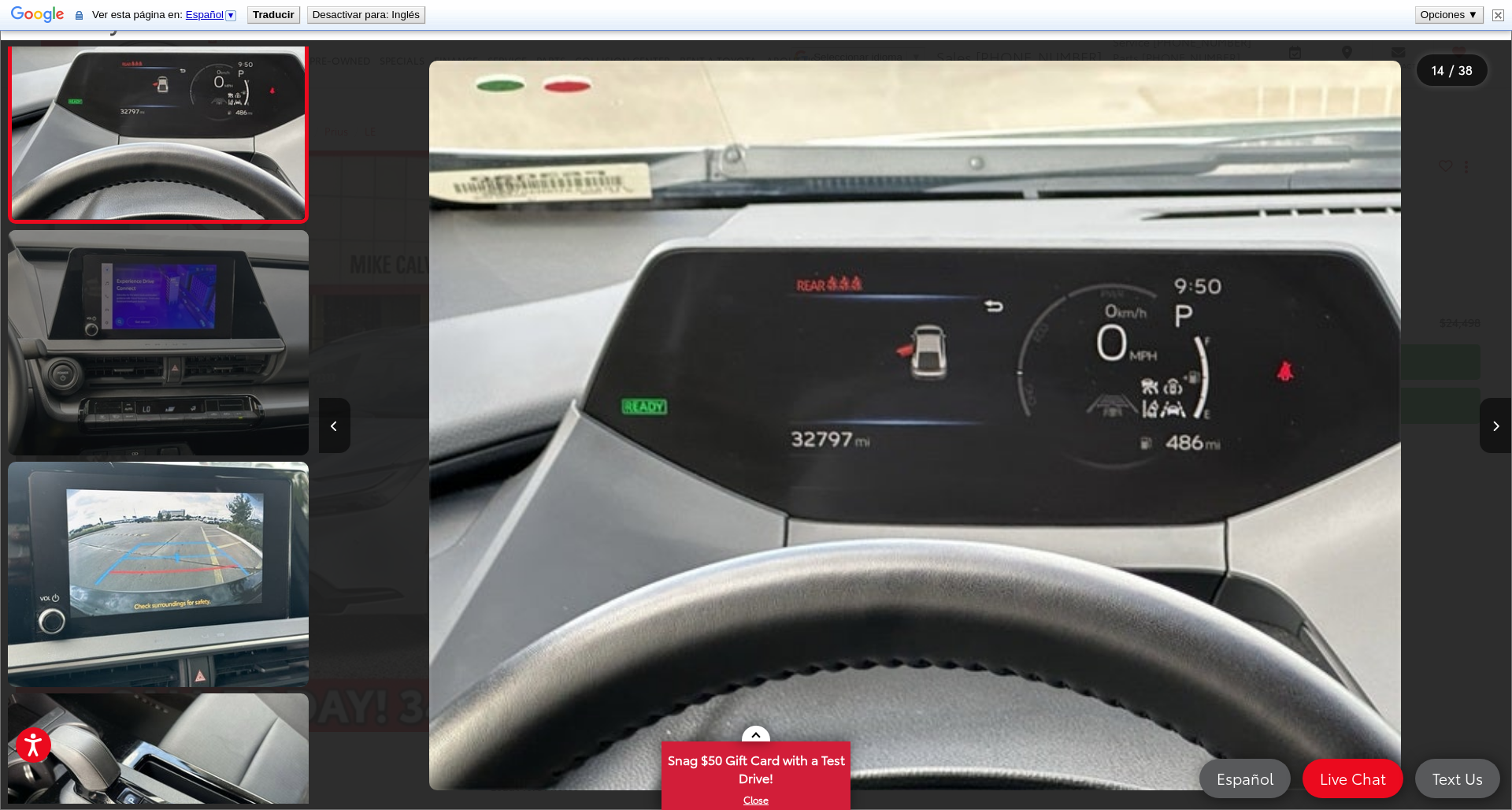
click at [209, 580] on link at bounding box center [158, 575] width 301 height 226
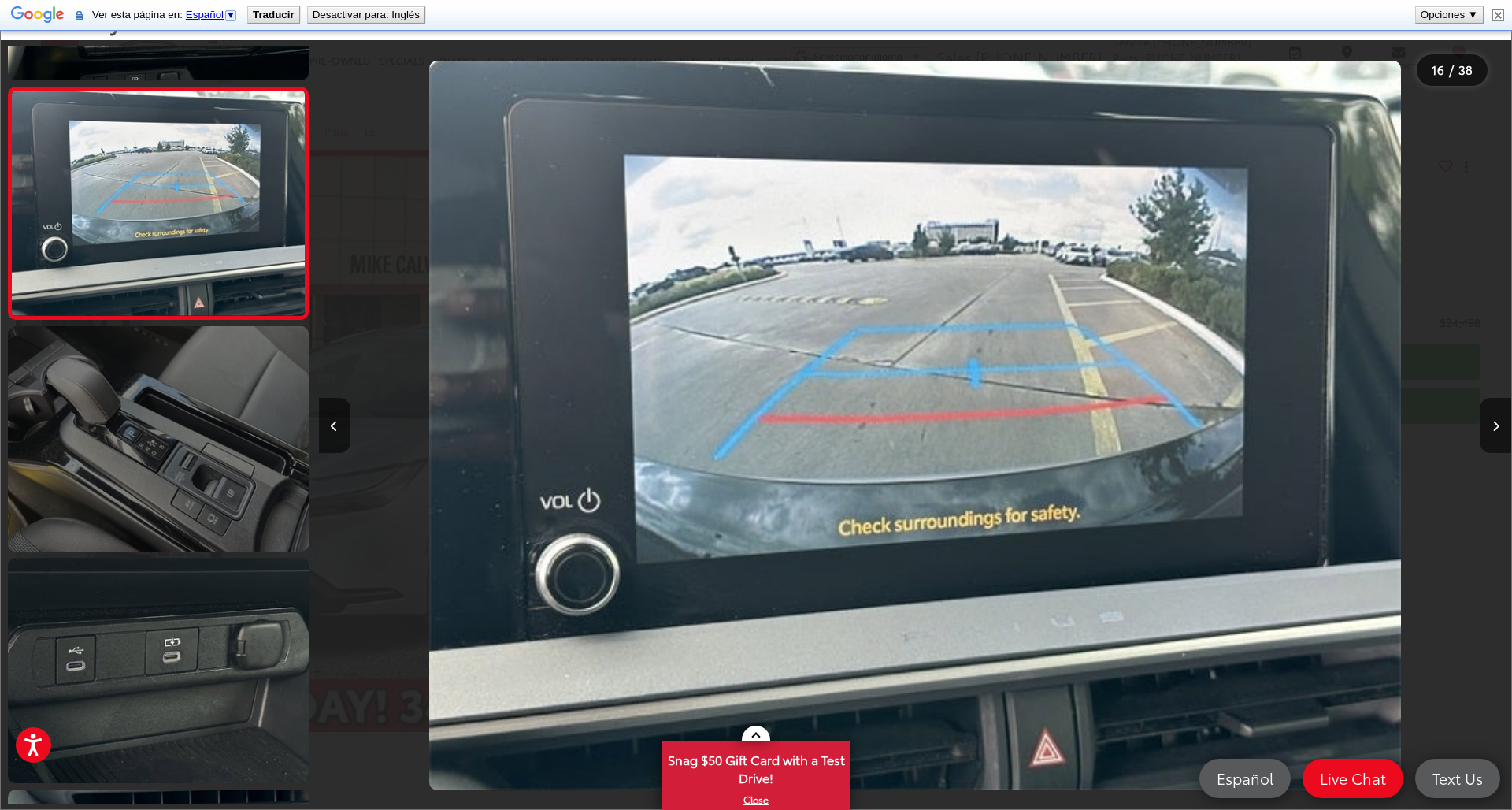
click at [189, 469] on link at bounding box center [158, 439] width 301 height 226
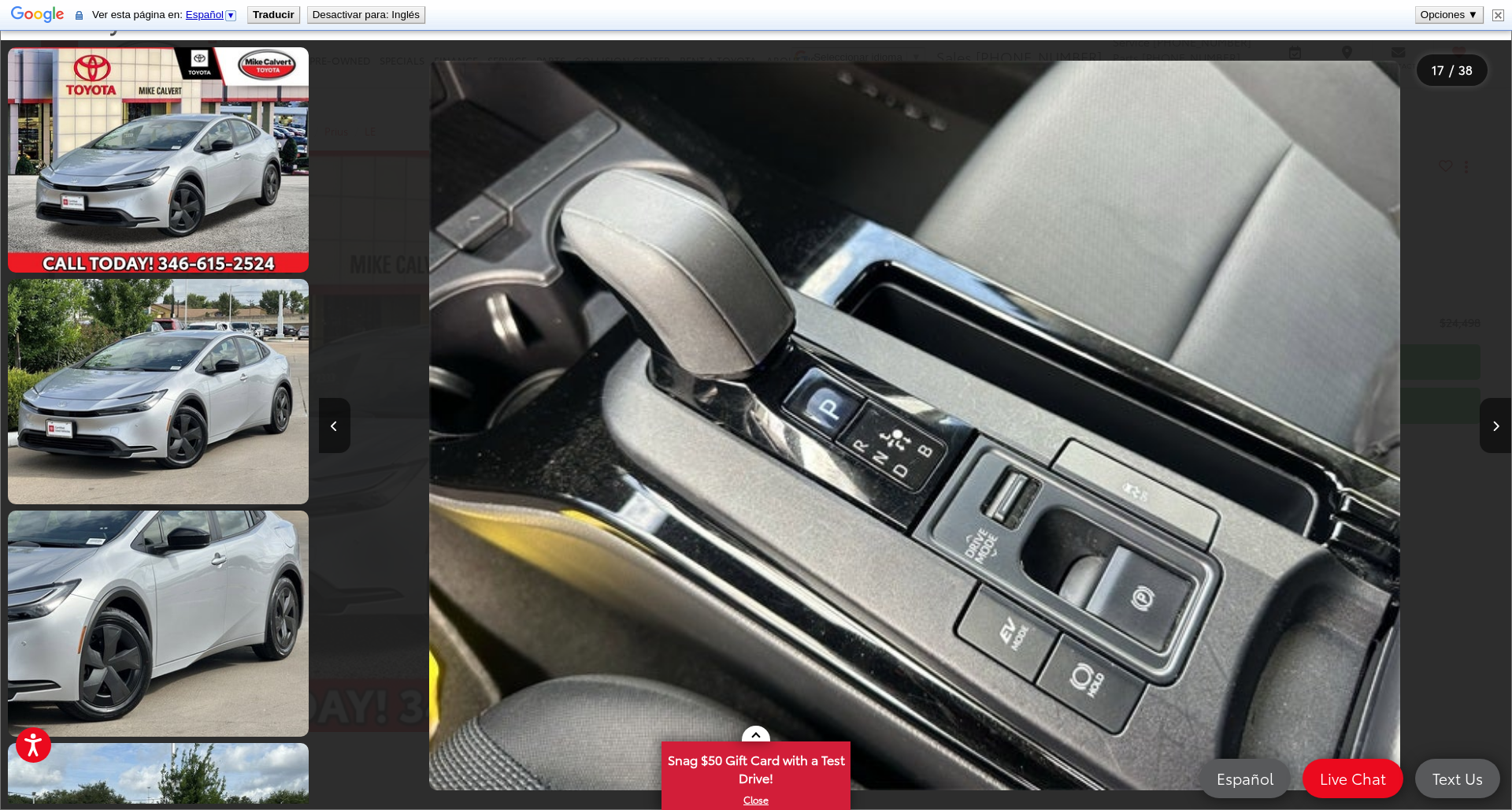
click at [572, 593] on div at bounding box center [467, 425] width 298 height 771
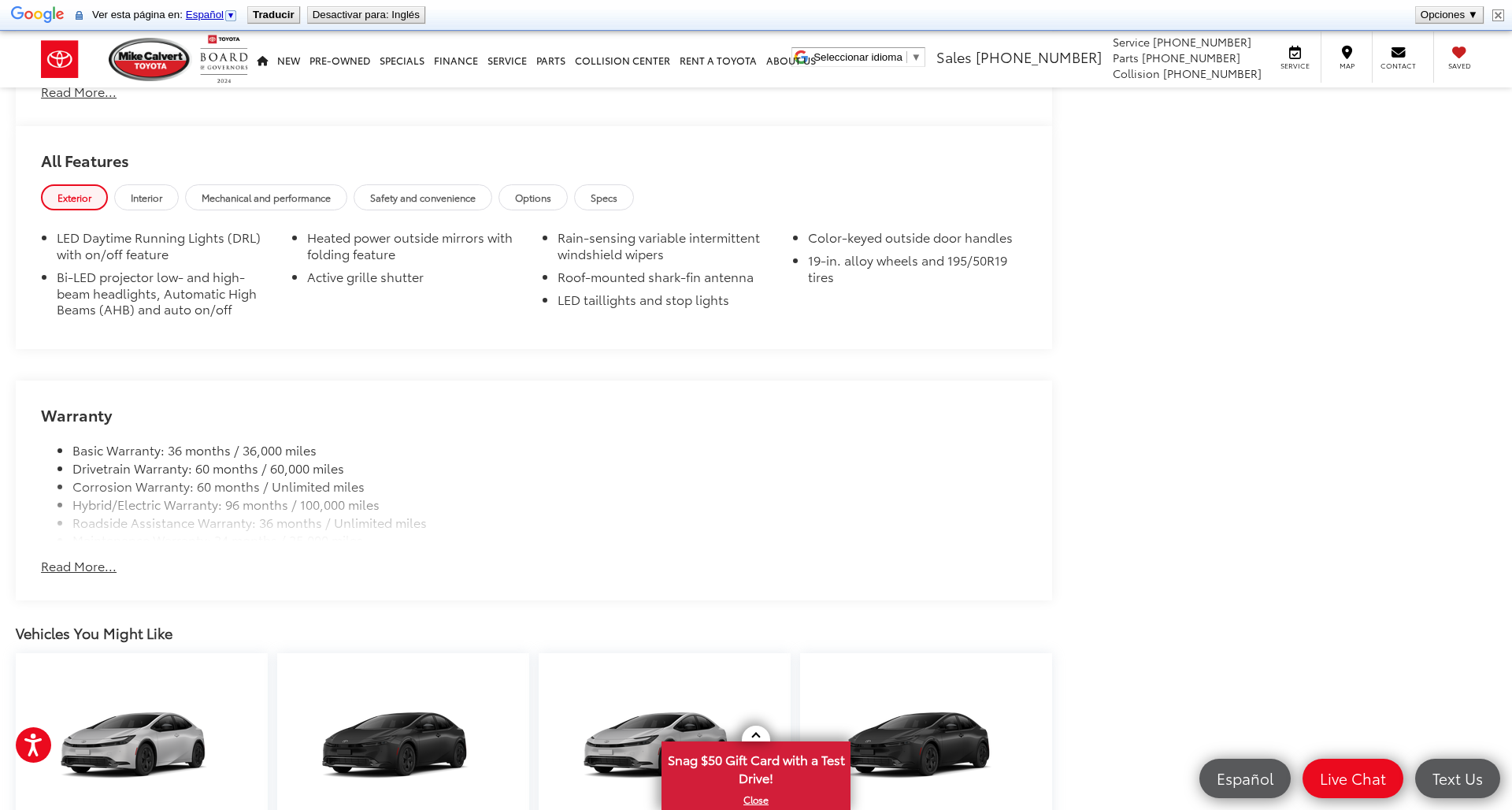
scroll to position [1590, 0]
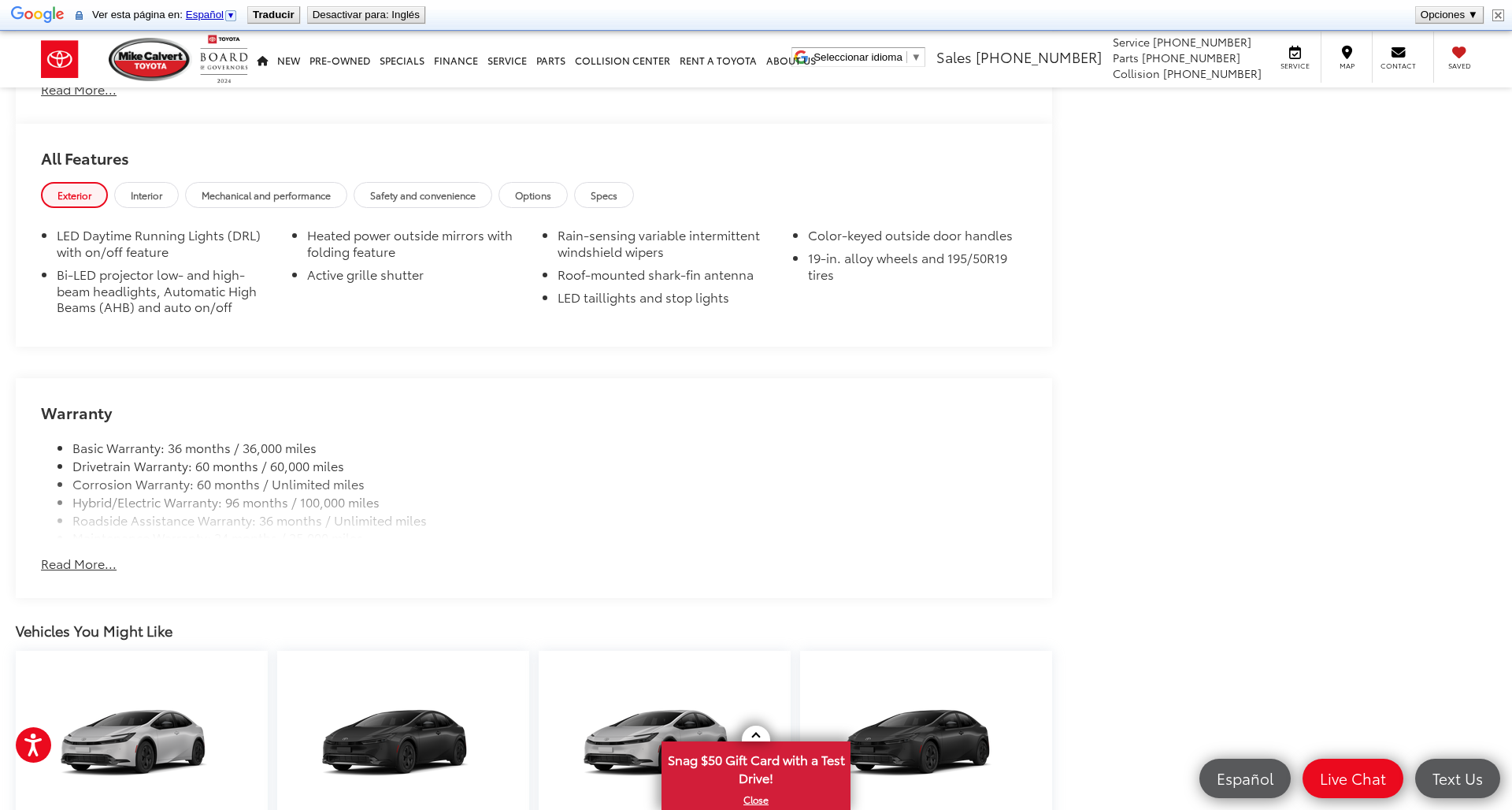
click at [63, 555] on button "Read More..." at bounding box center [78, 564] width 76 height 18
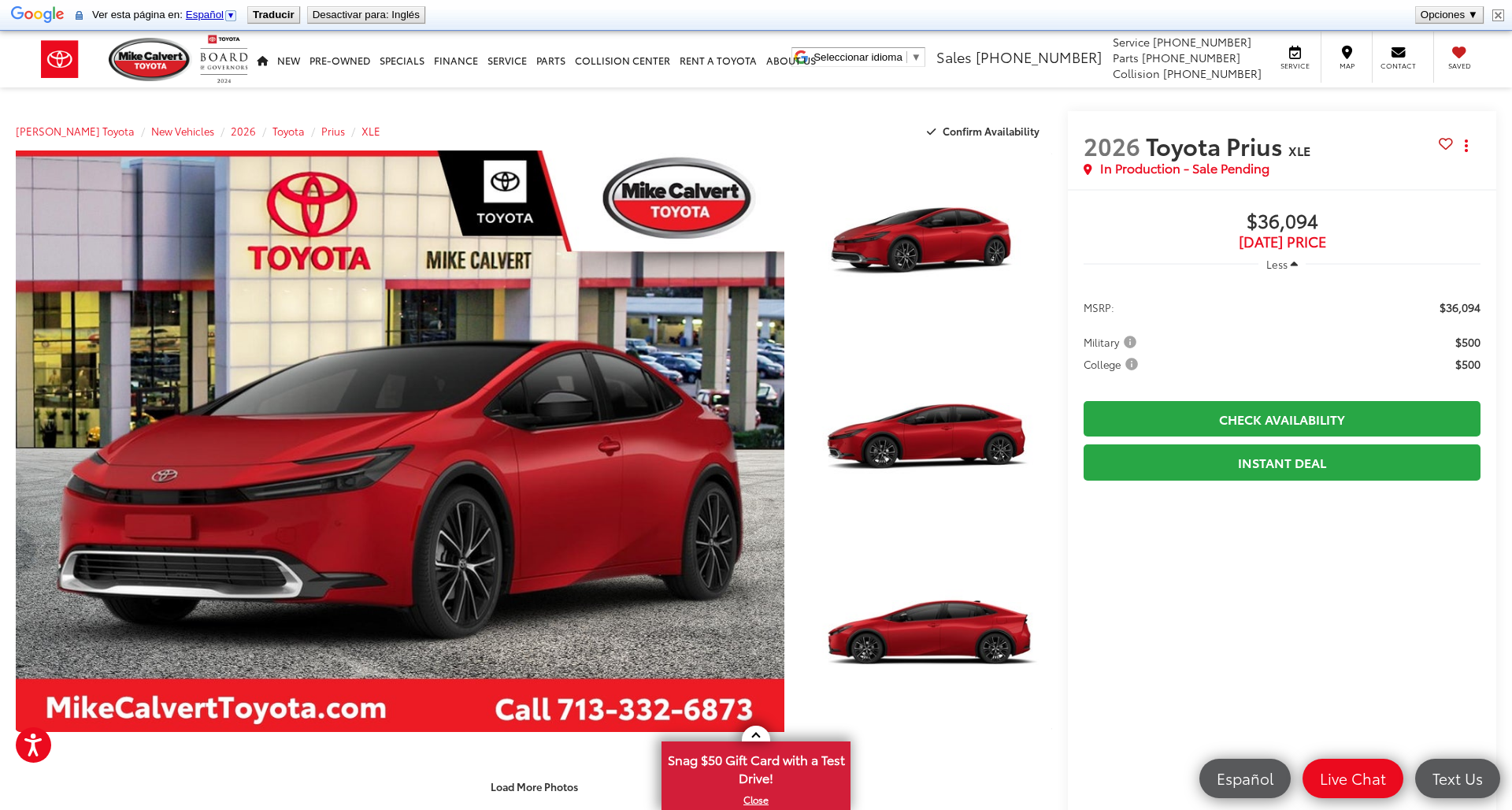
scroll to position [0, 0]
